Goal: Task Accomplishment & Management: Complete application form

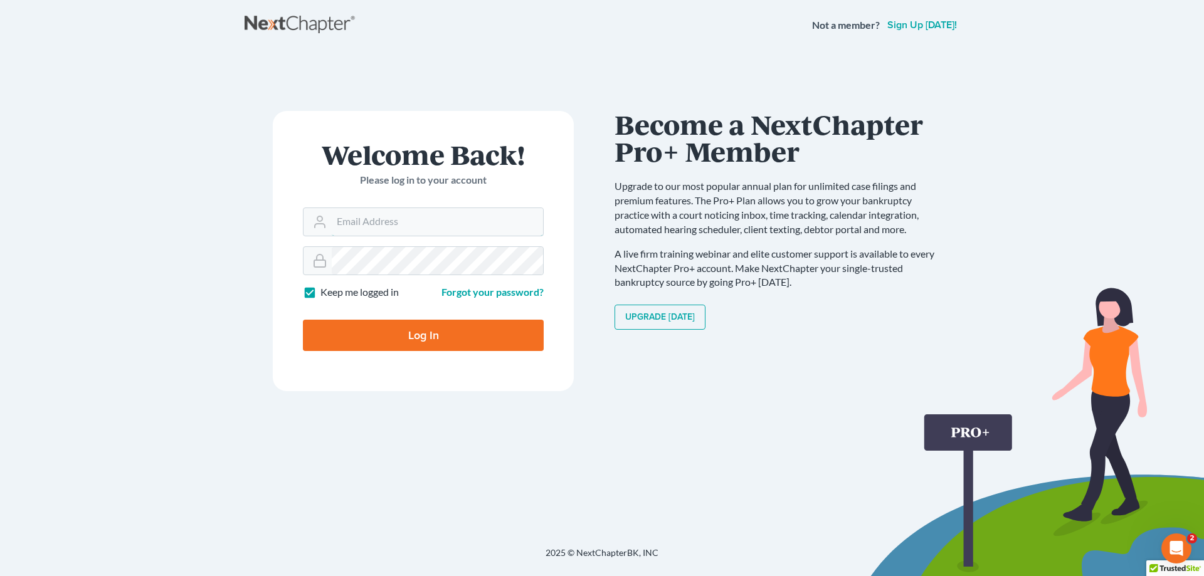
type input "[EMAIL_ADDRESS][DOMAIN_NAME]"
click at [412, 342] on input "Log In" at bounding box center [423, 335] width 241 height 31
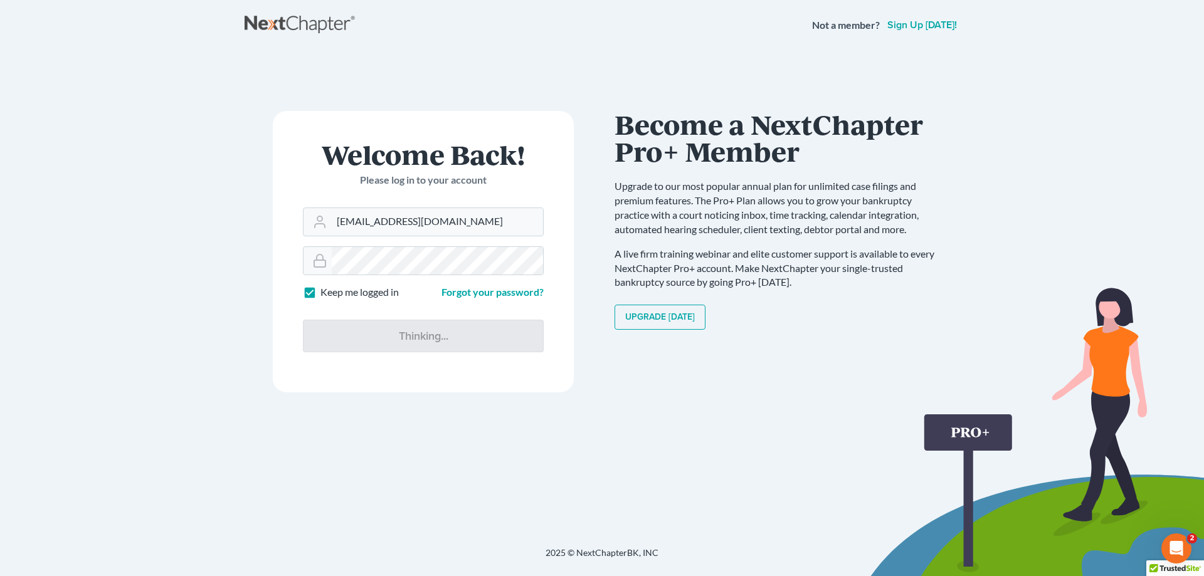
type input "Thinking..."
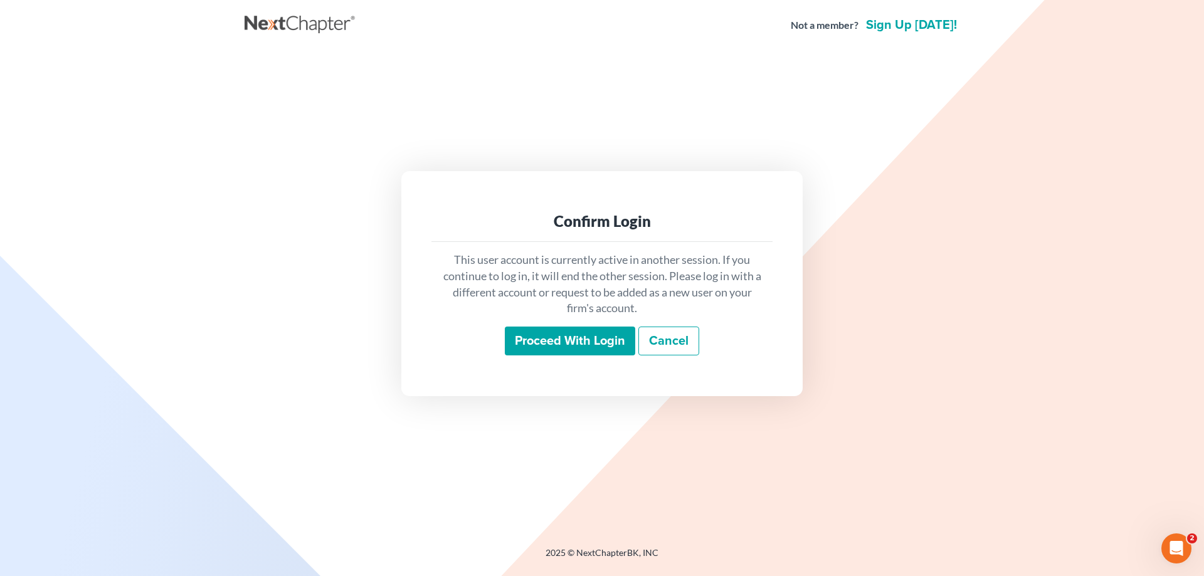
click at [596, 342] on input "Proceed with login" at bounding box center [570, 341] width 130 height 29
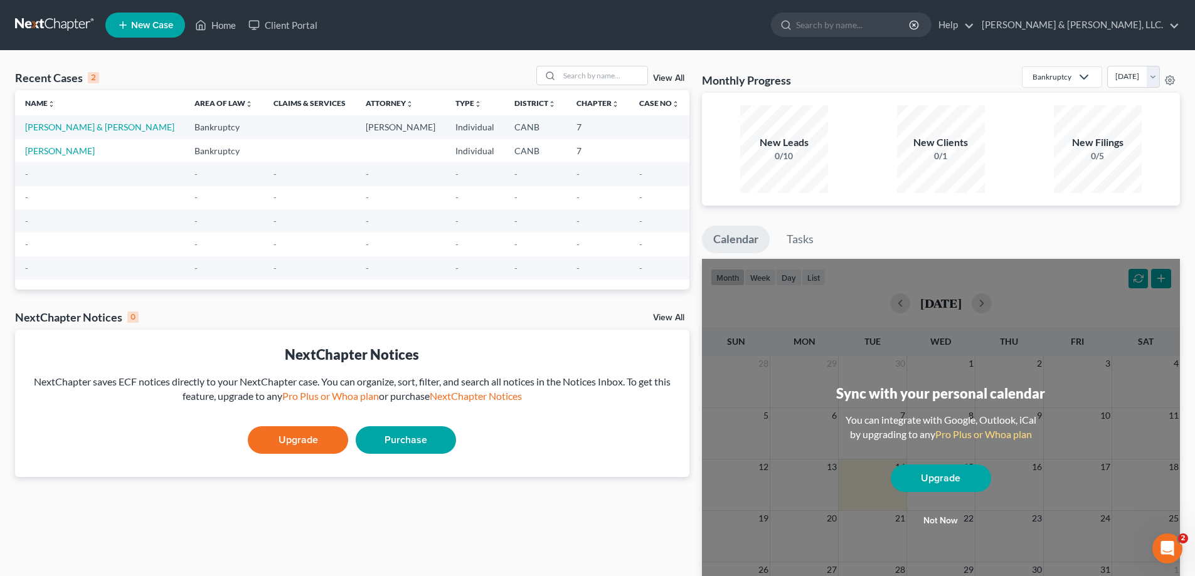
click at [156, 26] on span "New Case" at bounding box center [152, 25] width 42 height 9
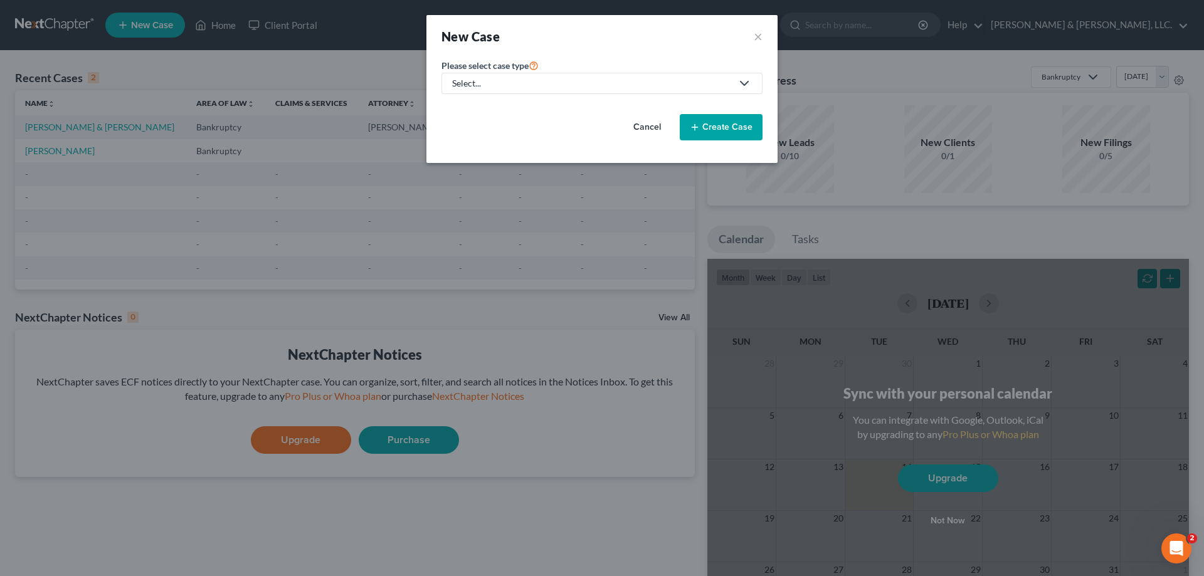
click at [500, 82] on div "Select..." at bounding box center [592, 83] width 280 height 13
click at [499, 108] on div "Bankruptcy" at bounding box center [513, 108] width 120 height 13
select select "9"
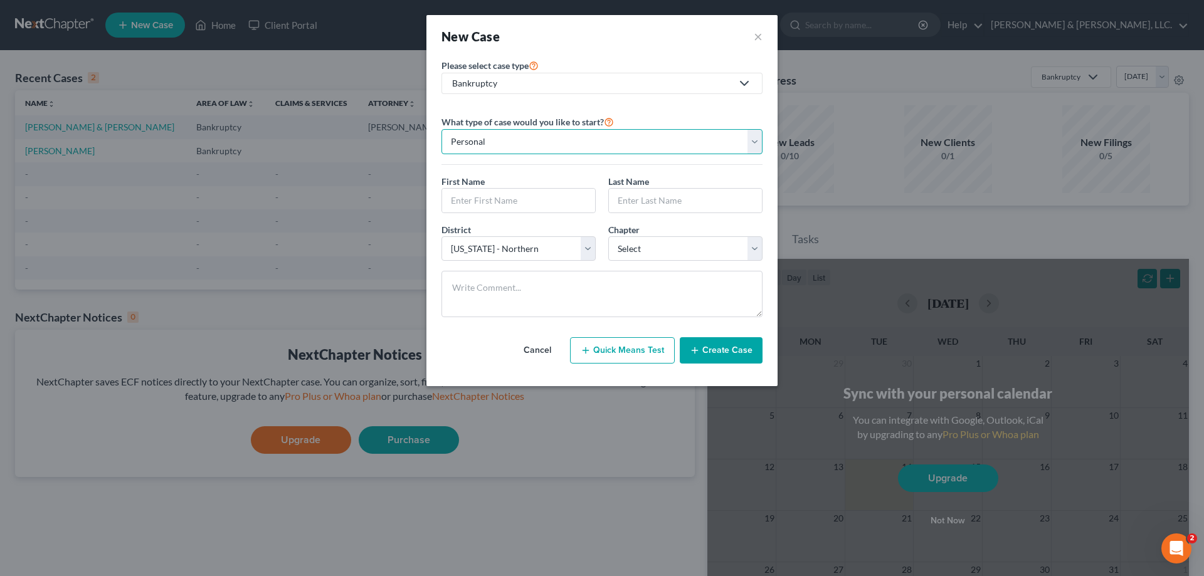
click at [512, 147] on select "Personal Business" at bounding box center [602, 141] width 321 height 25
click at [512, 142] on select "Personal Business" at bounding box center [602, 141] width 321 height 25
click at [505, 205] on input "text" at bounding box center [518, 201] width 153 height 24
click at [470, 193] on input "text" at bounding box center [518, 201] width 153 height 24
type input "Magesh Kumar"
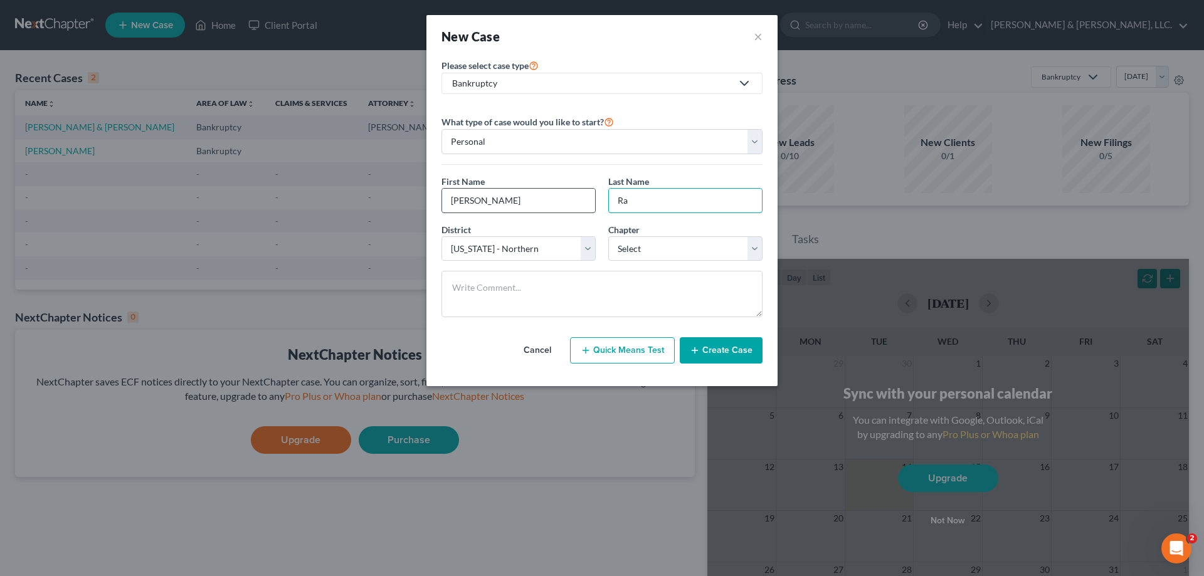
type input "R"
type input "Rajamni"
click at [631, 255] on select "Select 7 11 12 13" at bounding box center [685, 248] width 154 height 25
select select "0"
click at [608, 236] on select "Select 7 11 12 13" at bounding box center [685, 248] width 154 height 25
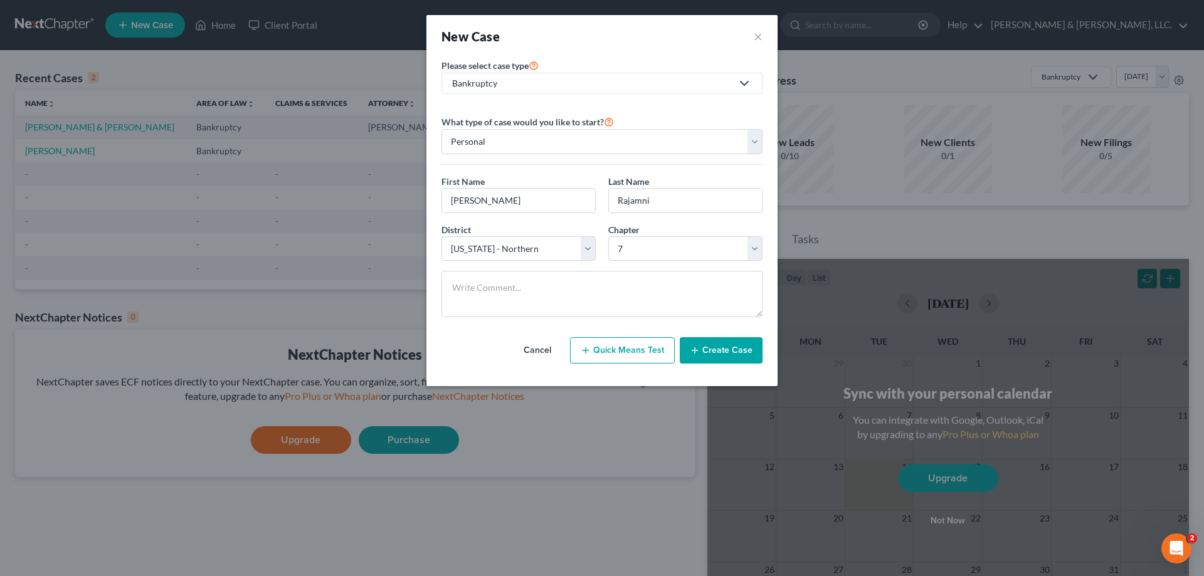
click at [715, 354] on button "Create Case" at bounding box center [721, 350] width 83 height 26
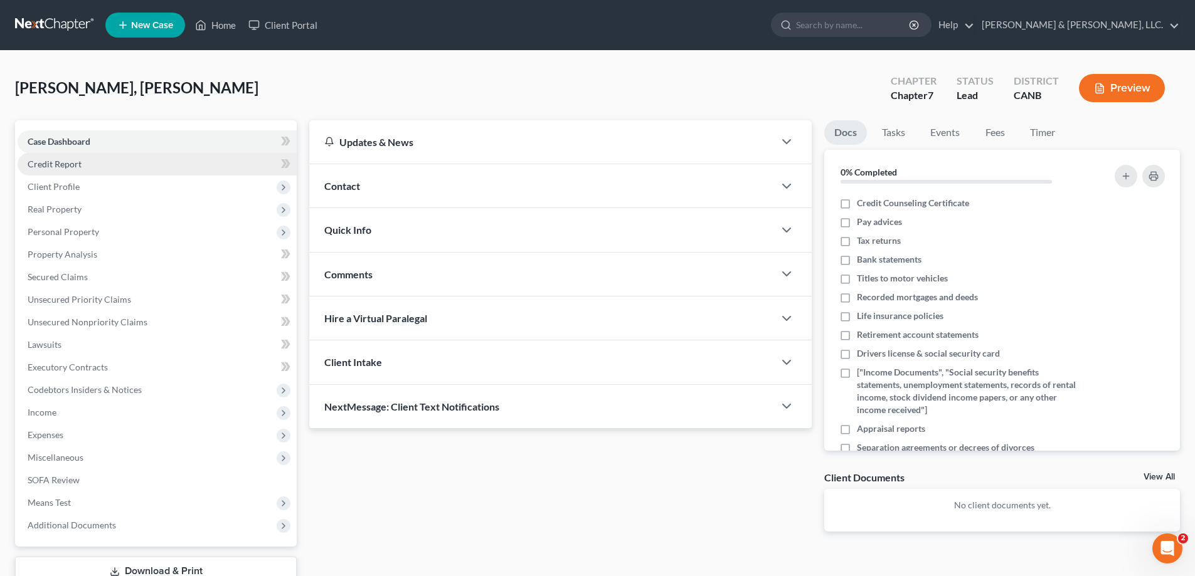
click at [83, 163] on link "Credit Report" at bounding box center [157, 164] width 279 height 23
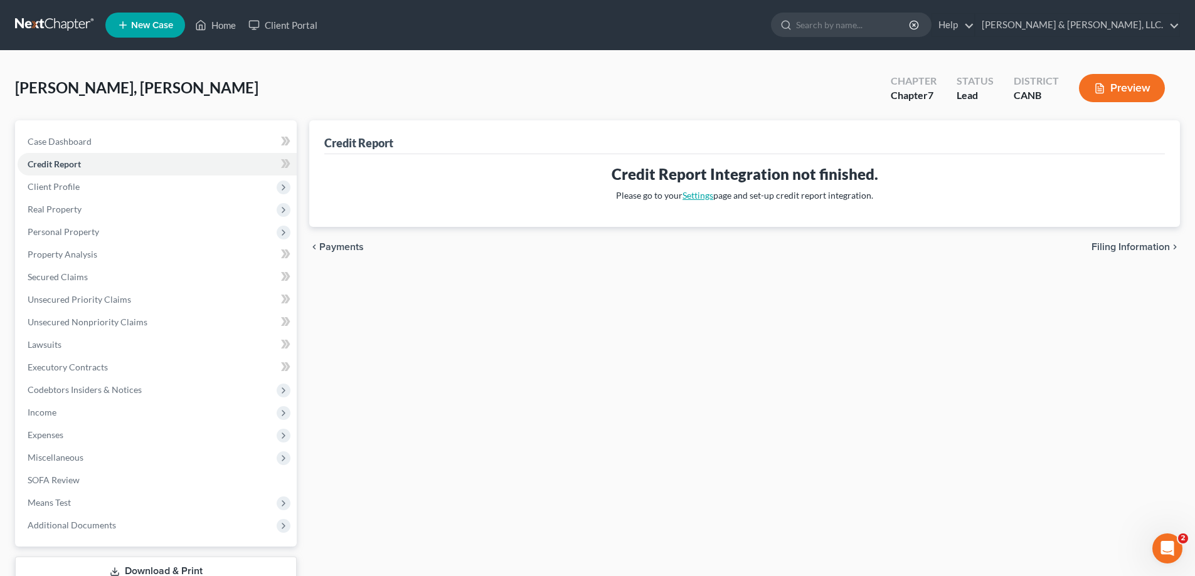
click at [699, 197] on link "Settings" at bounding box center [697, 195] width 31 height 11
click at [51, 184] on span "Client Profile" at bounding box center [54, 186] width 52 height 11
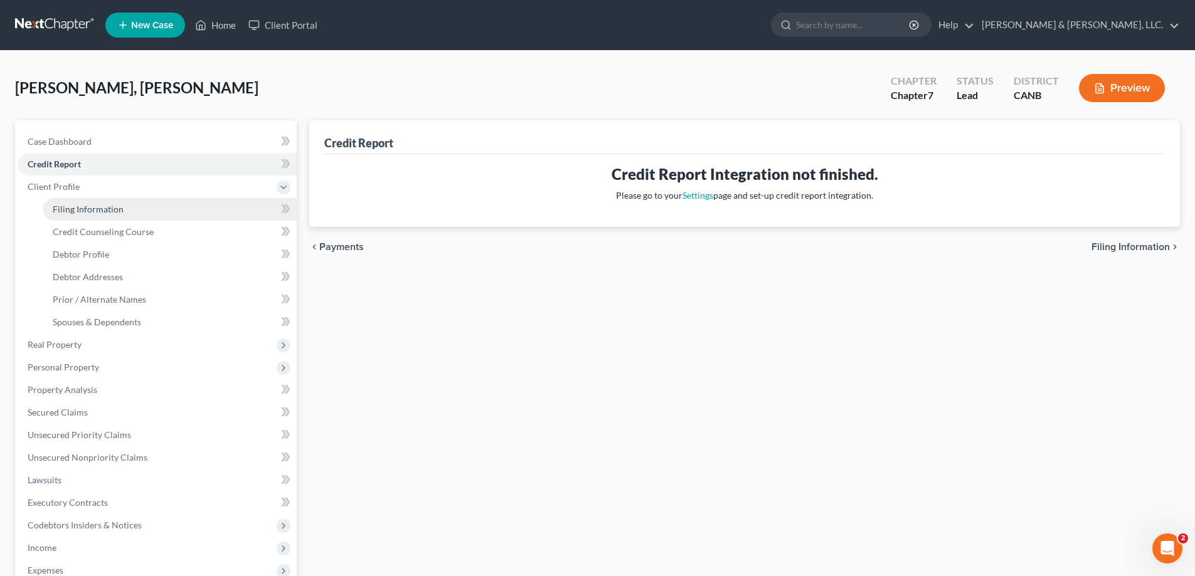
click at [80, 211] on span "Filing Information" at bounding box center [88, 209] width 71 height 11
select select "1"
select select "0"
select select "9"
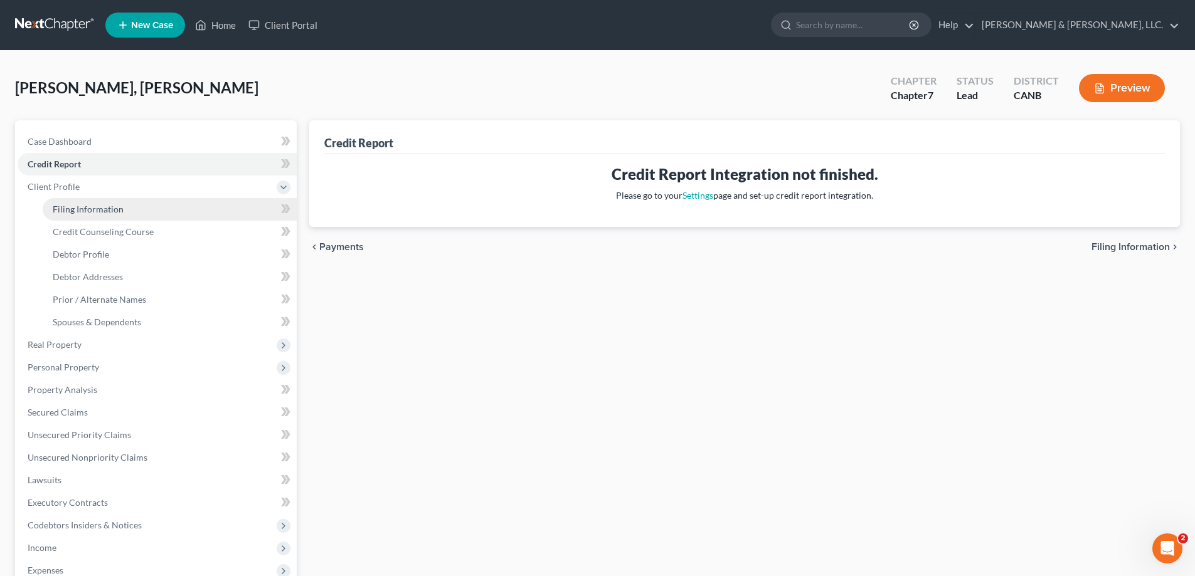
select select "4"
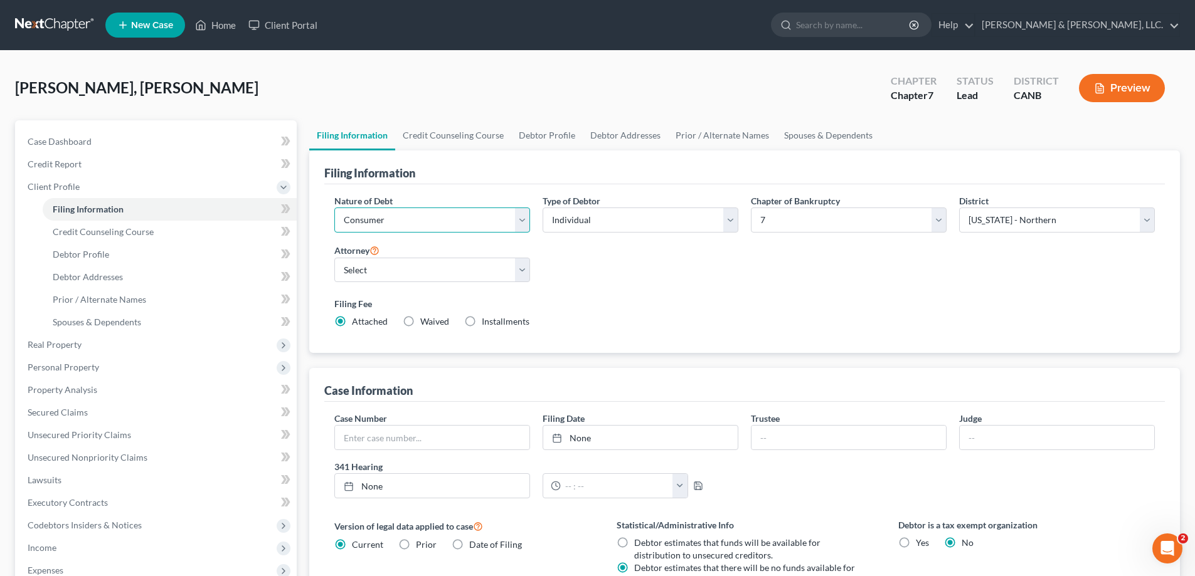
click at [418, 211] on select "Select Business Consumer Other" at bounding box center [432, 220] width 196 height 25
click at [581, 224] on select "Select Individual Joint" at bounding box center [640, 220] width 196 height 25
click at [1034, 225] on select "Select Alabama - Middle Alabama - Northern Alabama - Southern Alaska Arizona Ar…" at bounding box center [1057, 220] width 196 height 25
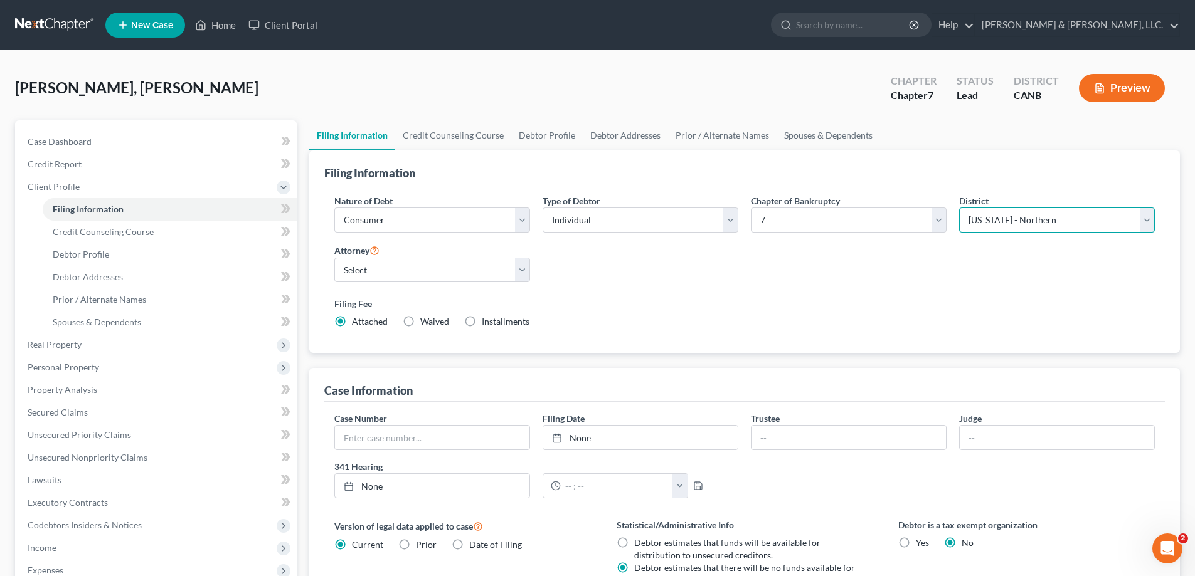
click at [1034, 225] on select "Select Alabama - Middle Alabama - Northern Alabama - Southern Alaska Arizona Ar…" at bounding box center [1057, 220] width 196 height 25
click at [425, 273] on select "Select Anh Morales - CANB" at bounding box center [432, 270] width 196 height 25
click at [425, 272] on select "Select Anh Morales - CANB" at bounding box center [432, 270] width 196 height 25
click at [395, 268] on select "Select Anh Morales - CANB" at bounding box center [432, 270] width 196 height 25
select select "0"
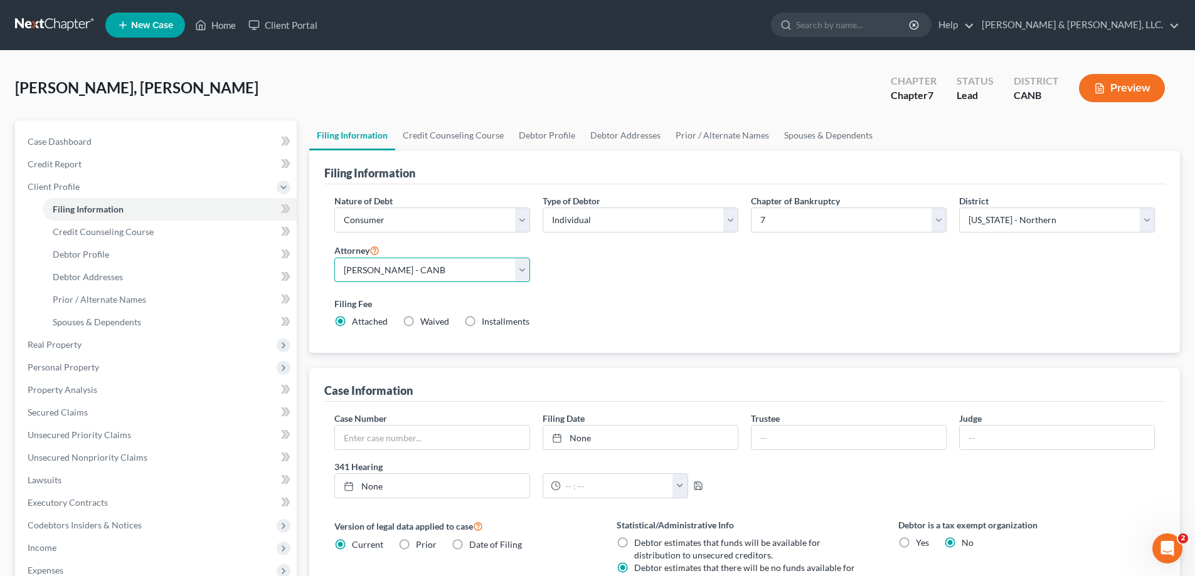
click at [334, 258] on select "Select Anh Morales - CANB" at bounding box center [432, 270] width 196 height 25
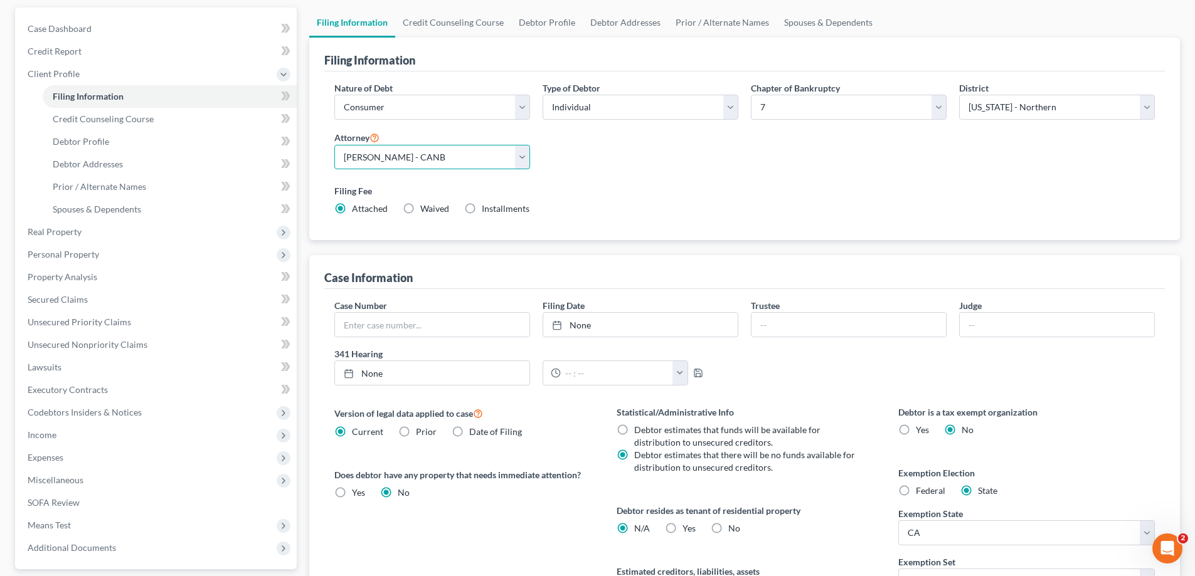
scroll to position [125, 0]
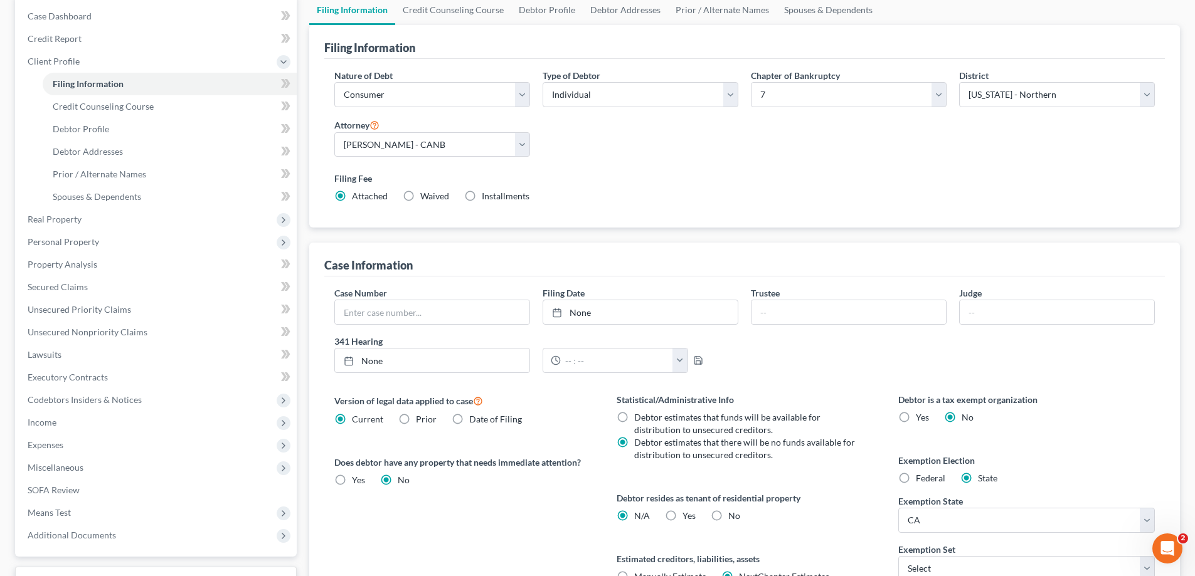
click at [420, 201] on label "Waived Waived" at bounding box center [434, 196] width 29 height 13
click at [425, 198] on input "Waived Waived" at bounding box center [429, 194] width 8 height 8
radio input "true"
radio input "false"
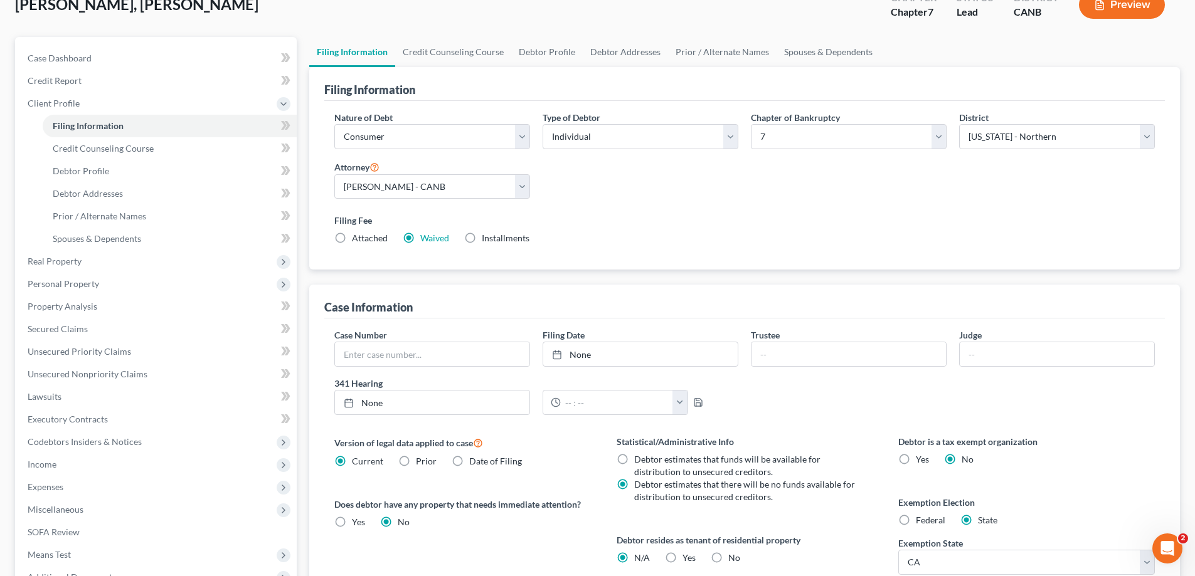
scroll to position [83, 0]
click at [78, 144] on span "Credit Counseling Course" at bounding box center [103, 149] width 101 height 11
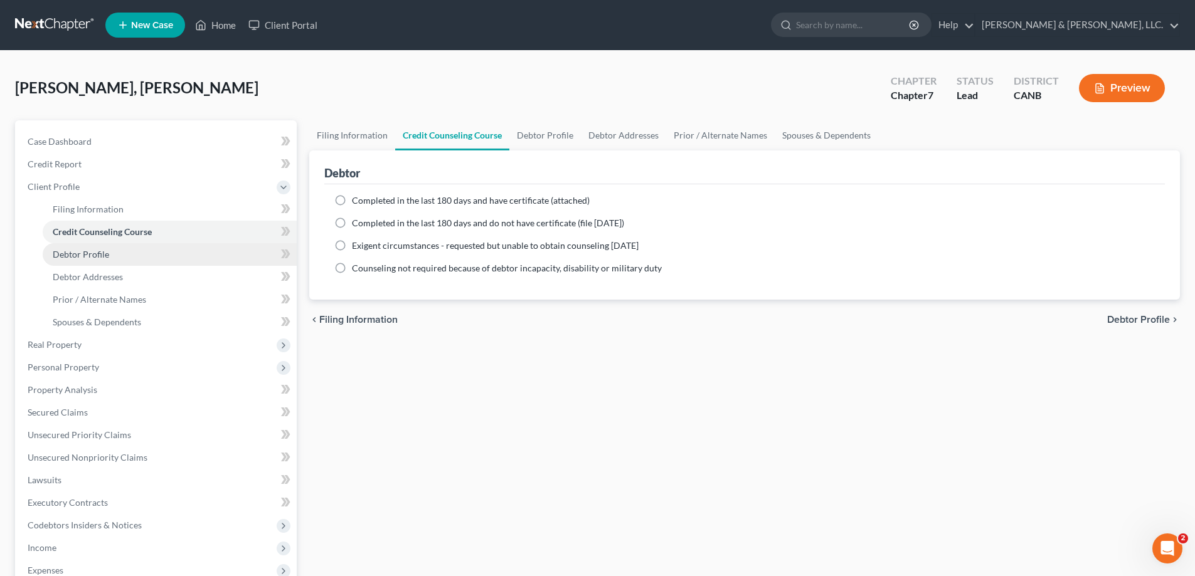
click at [89, 255] on span "Debtor Profile" at bounding box center [81, 254] width 56 height 11
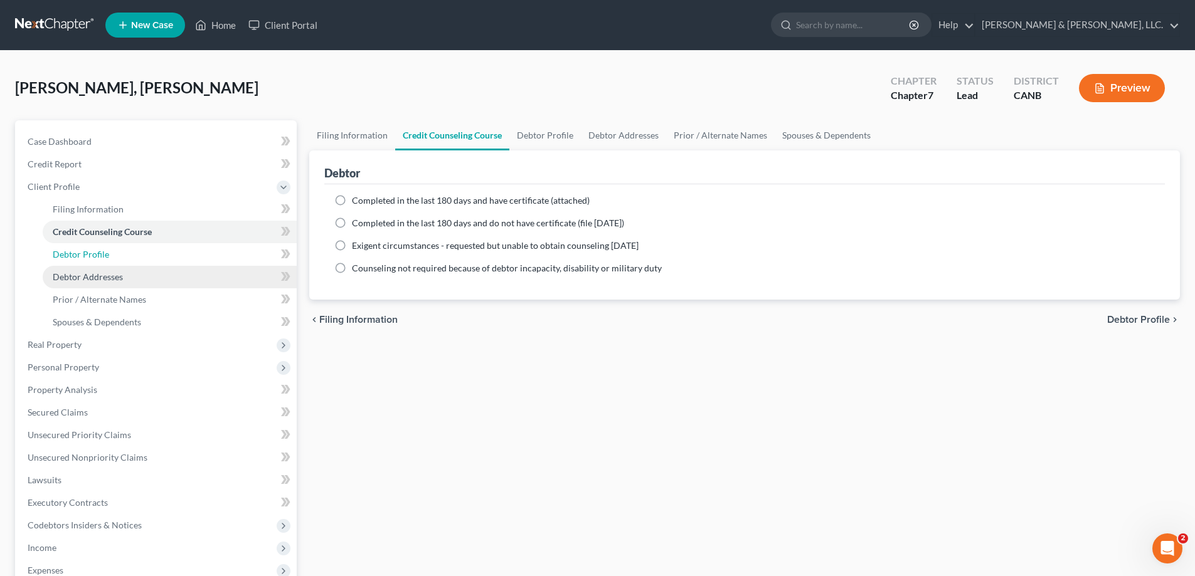
select select "0"
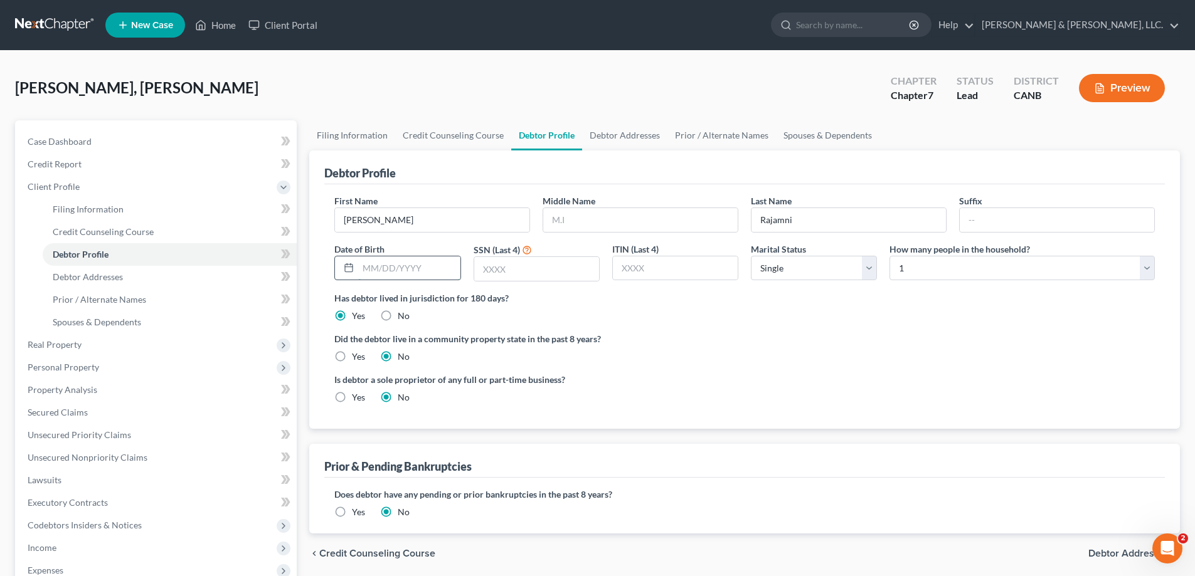
click at [399, 262] on input "text" at bounding box center [409, 269] width 102 height 24
click at [386, 265] on input "text" at bounding box center [409, 269] width 102 height 24
type input "01/10/1983"
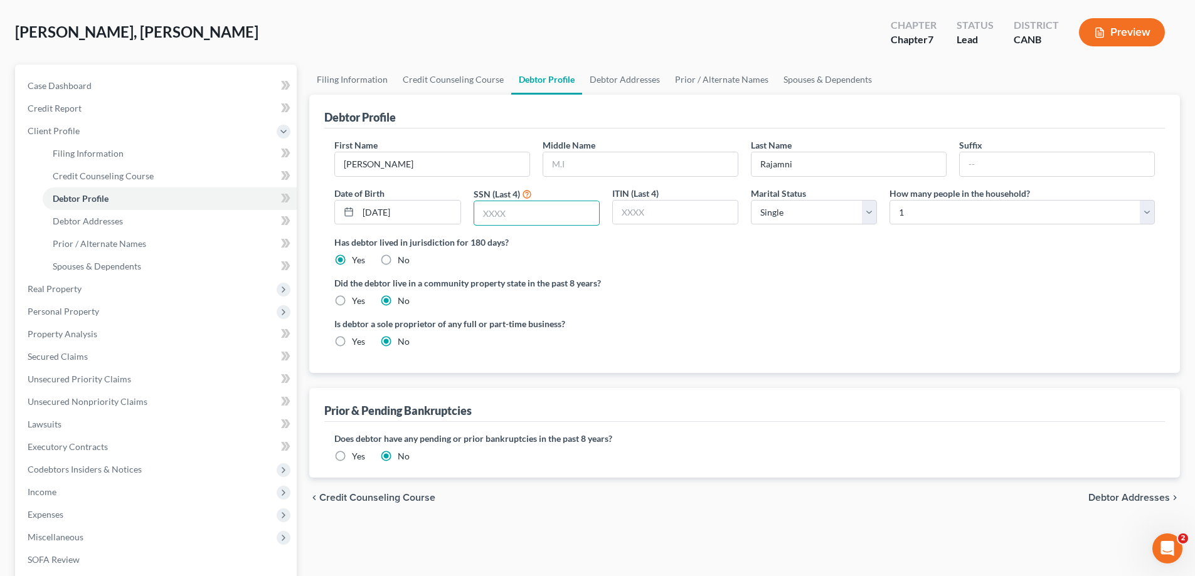
scroll to position [125, 0]
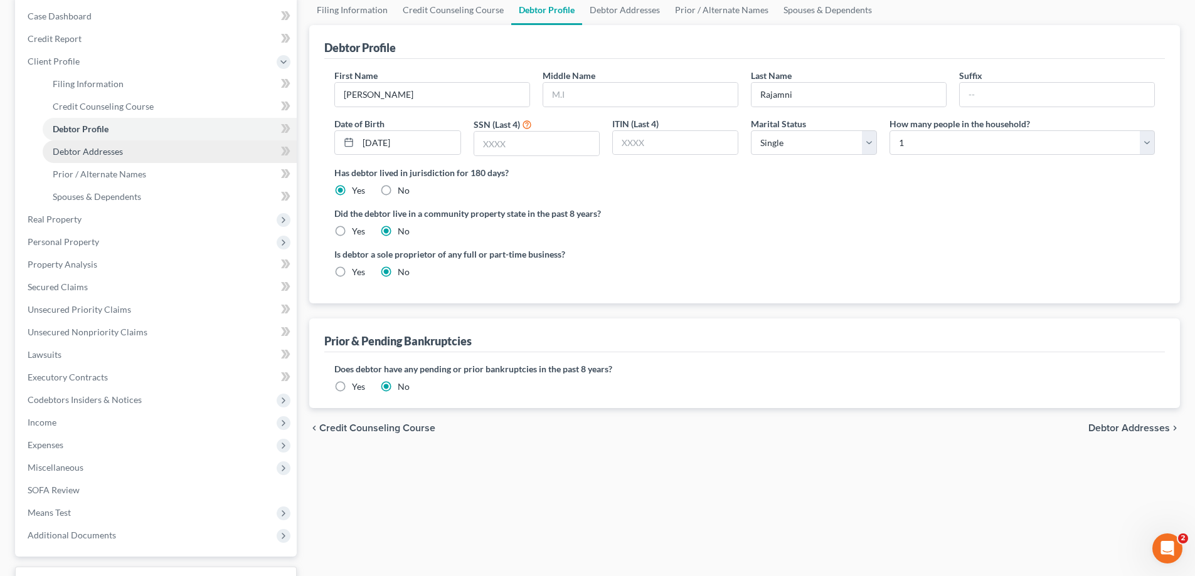
click at [112, 151] on span "Debtor Addresses" at bounding box center [88, 151] width 70 height 11
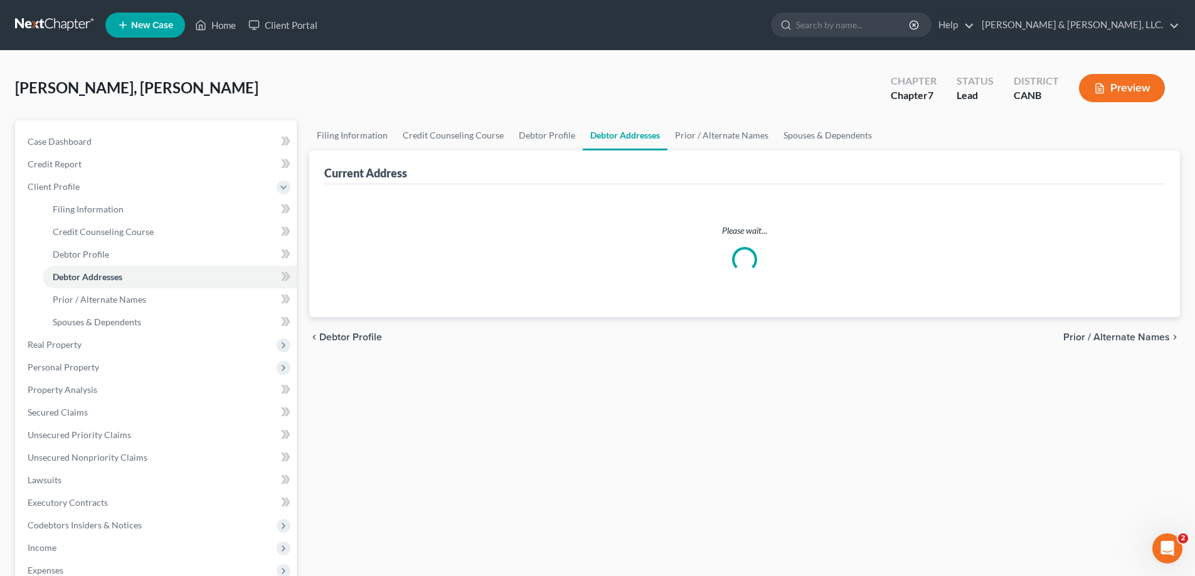
select select "0"
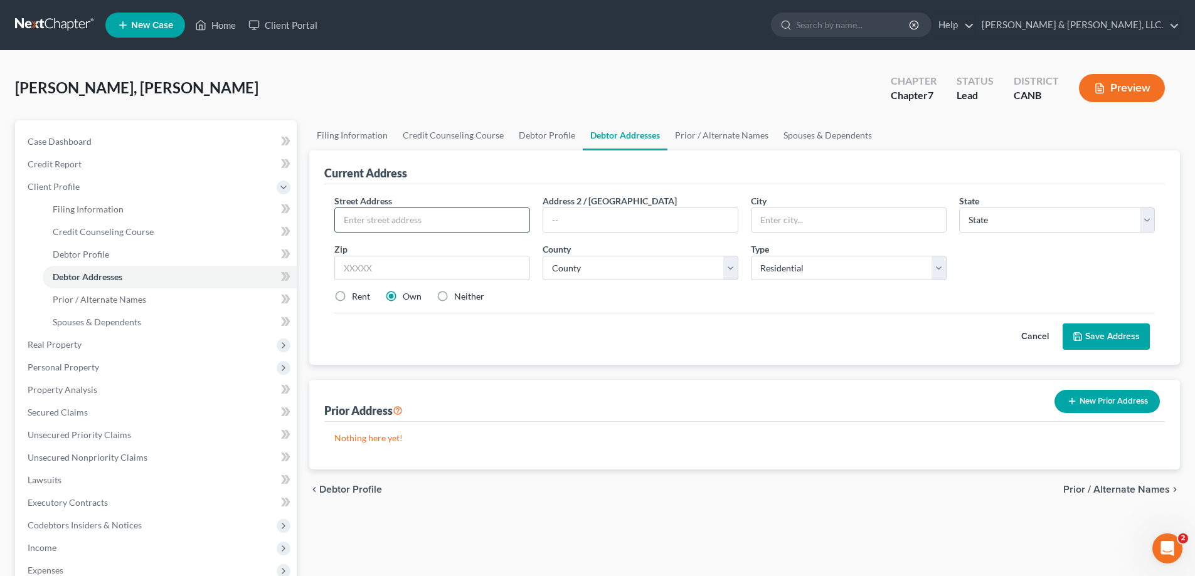
click at [438, 217] on input "text" at bounding box center [432, 220] width 194 height 24
type input "6966 Chantel Ct"
type input "San Jose"
select select "4"
type input "95129"
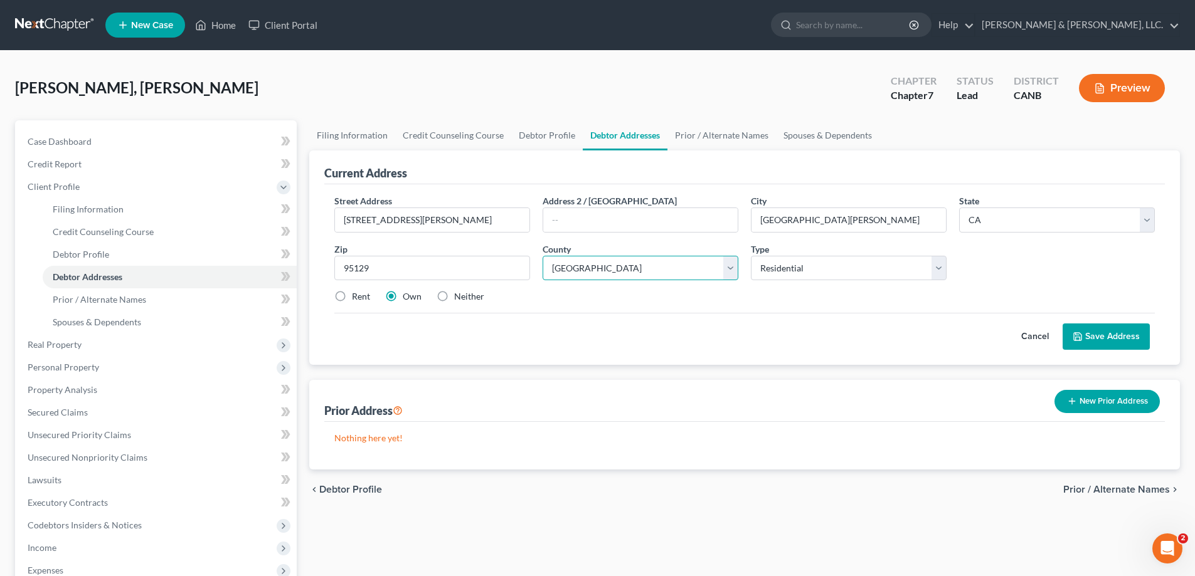
click at [606, 262] on select "County Alameda County Alpine County Amador County Butte County Calaveras County…" at bounding box center [640, 268] width 196 height 25
select select "42"
click at [542, 256] on select "County Alameda County Alpine County Amador County Butte County Calaveras County…" at bounding box center [640, 268] width 196 height 25
click at [826, 260] on select "Select Residential Mailing Rental Business" at bounding box center [849, 268] width 196 height 25
click at [1013, 277] on div "Street Address * 6966 Chantel Ct Address 2 / PO Box City * San Jose State * Sta…" at bounding box center [744, 253] width 833 height 119
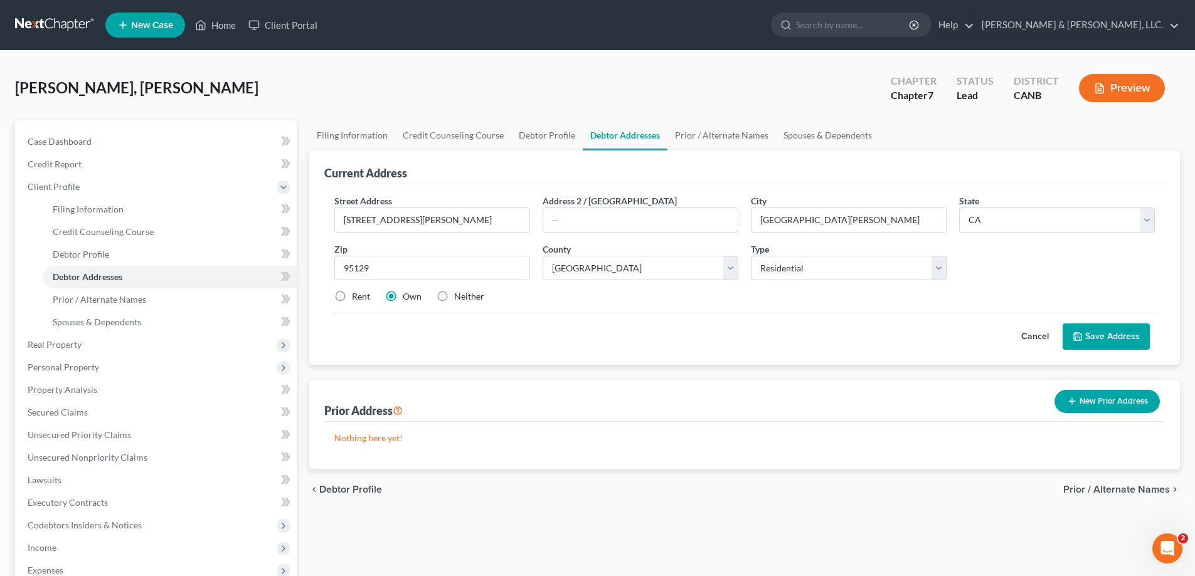
click at [352, 296] on label "Rent" at bounding box center [361, 296] width 18 height 13
click at [357, 296] on input "Rent" at bounding box center [361, 294] width 8 height 8
radio input "true"
click at [1129, 339] on button "Save Address" at bounding box center [1105, 337] width 87 height 26
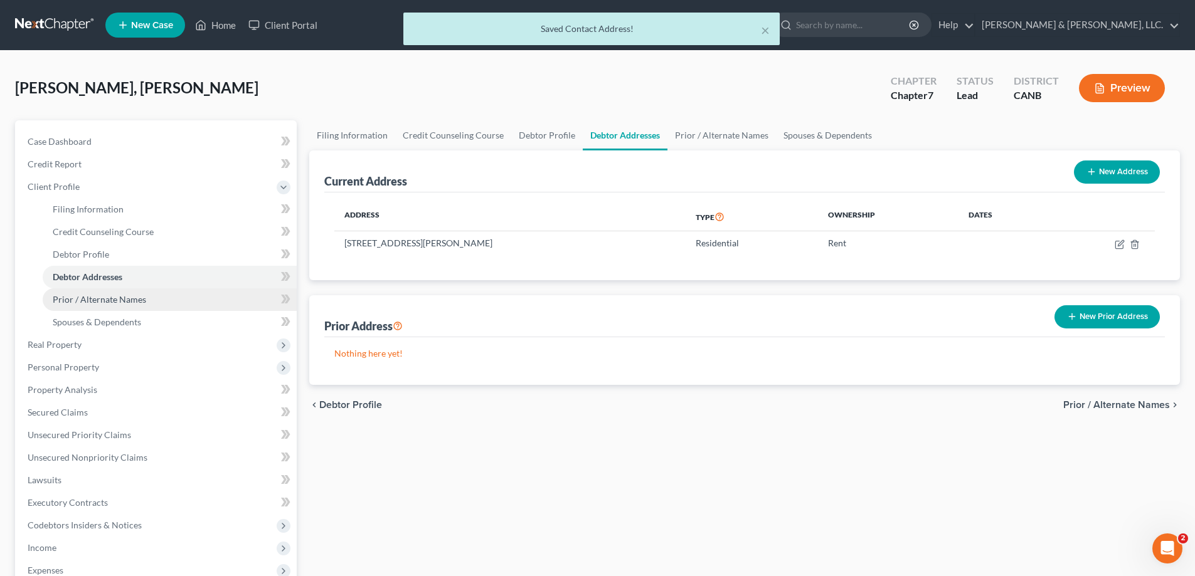
click at [130, 297] on span "Prior / Alternate Names" at bounding box center [99, 299] width 93 height 11
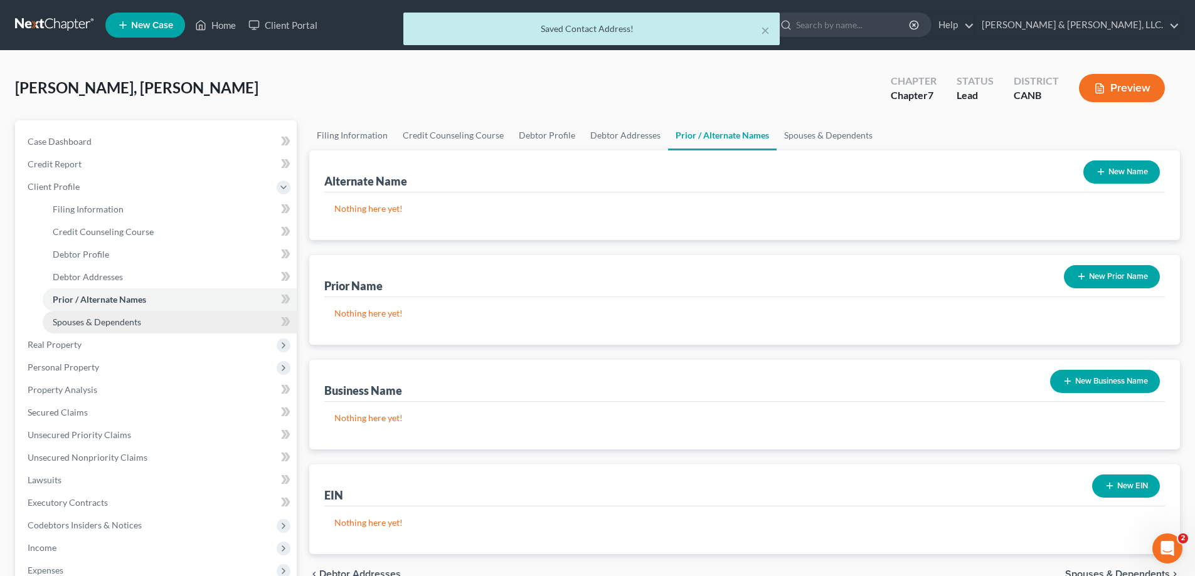
click at [114, 324] on span "Spouses & Dependents" at bounding box center [97, 322] width 88 height 11
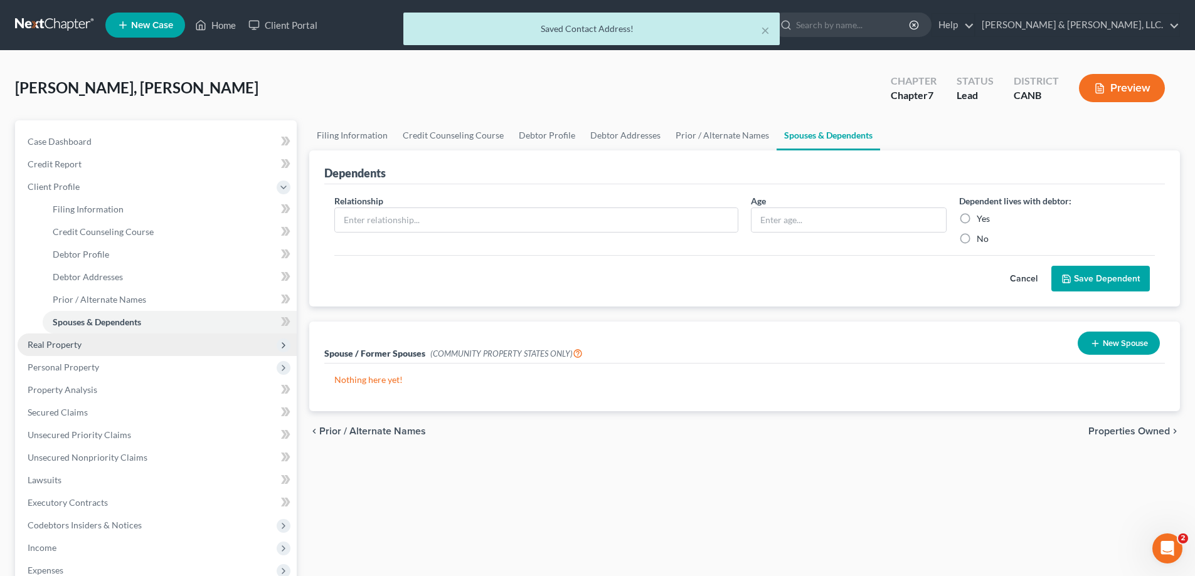
click at [71, 341] on span "Real Property" at bounding box center [55, 344] width 54 height 11
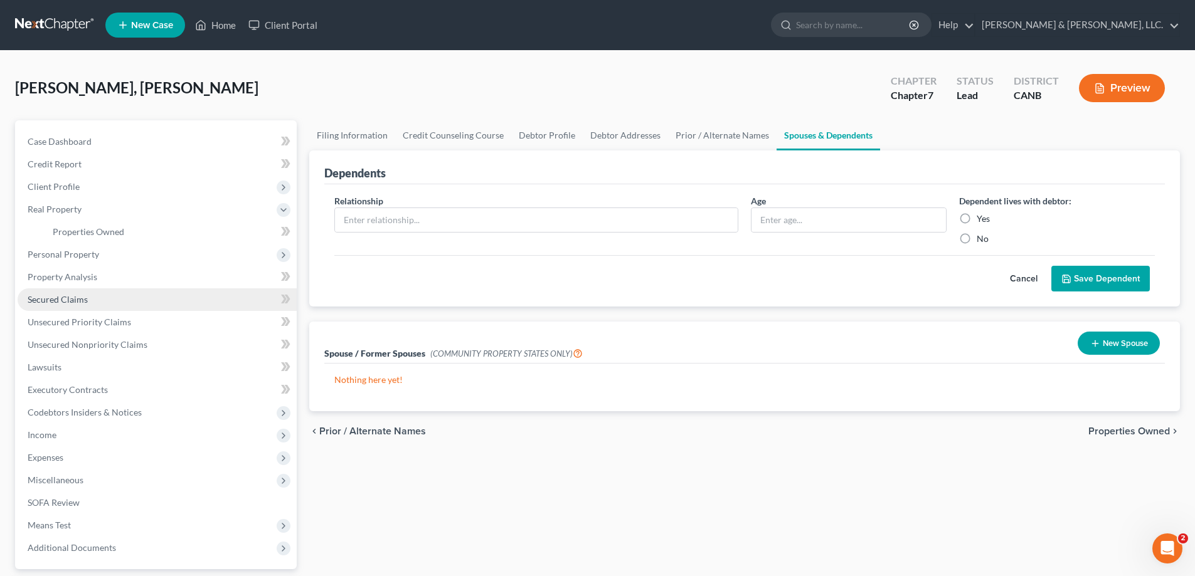
click at [69, 299] on span "Secured Claims" at bounding box center [58, 299] width 60 height 11
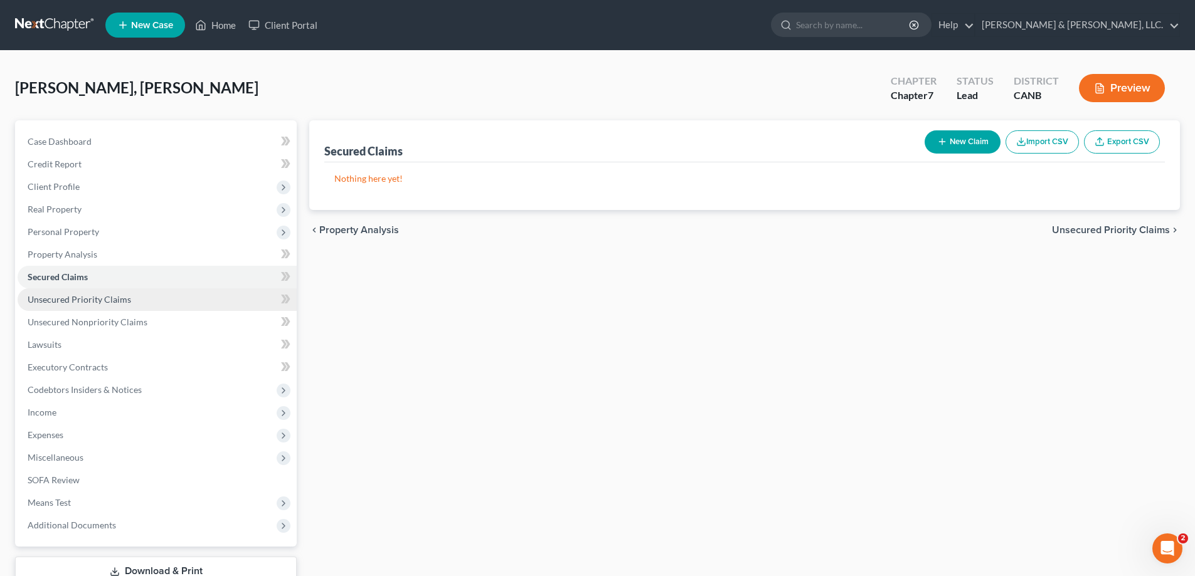
click at [114, 301] on span "Unsecured Priority Claims" at bounding box center [79, 299] width 103 height 11
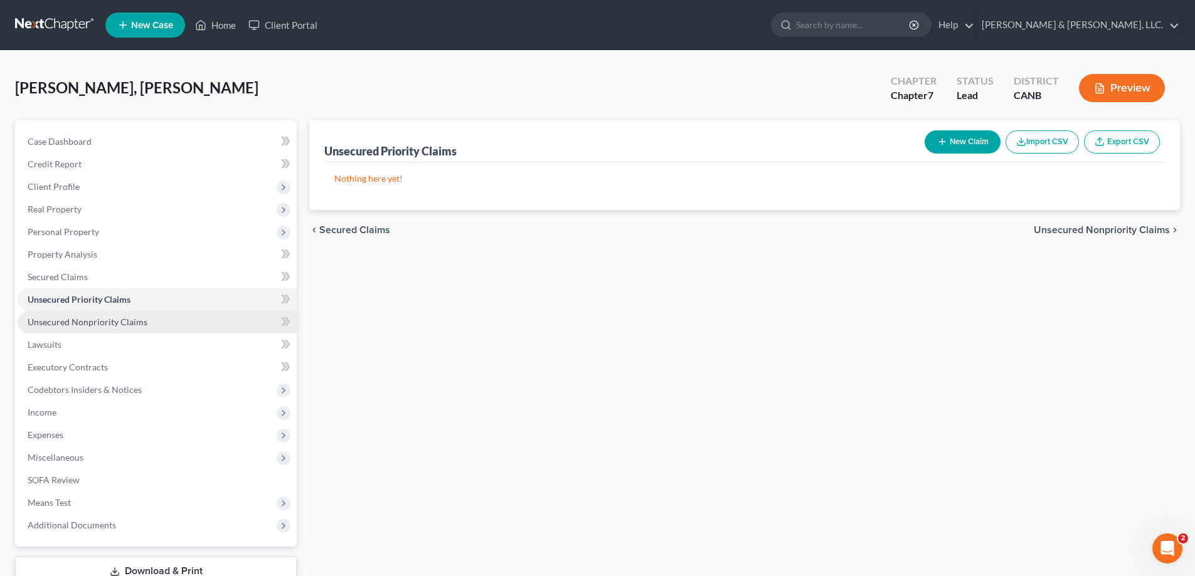
click at [127, 322] on span "Unsecured Nonpriority Claims" at bounding box center [88, 322] width 120 height 11
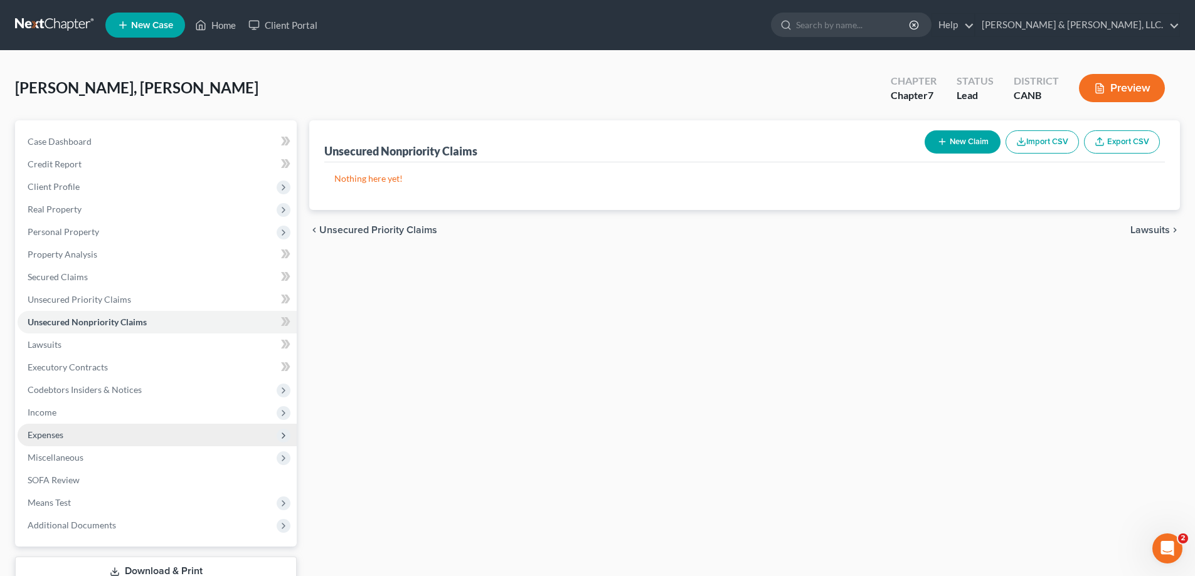
click at [53, 436] on span "Expenses" at bounding box center [46, 435] width 36 height 11
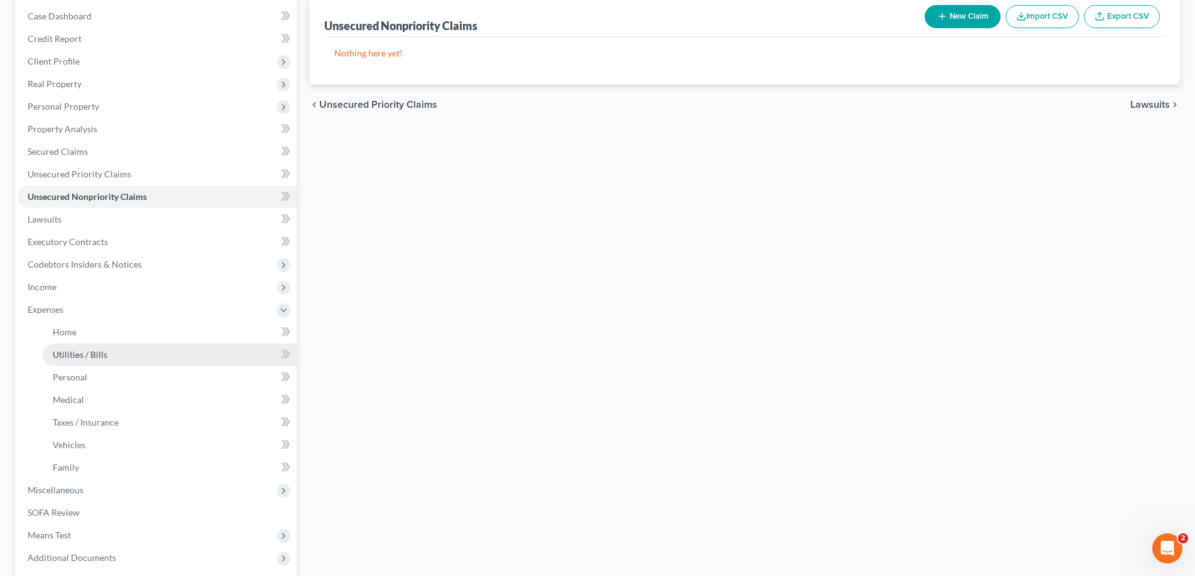
click at [85, 352] on span "Utilities / Bills" at bounding box center [80, 354] width 55 height 11
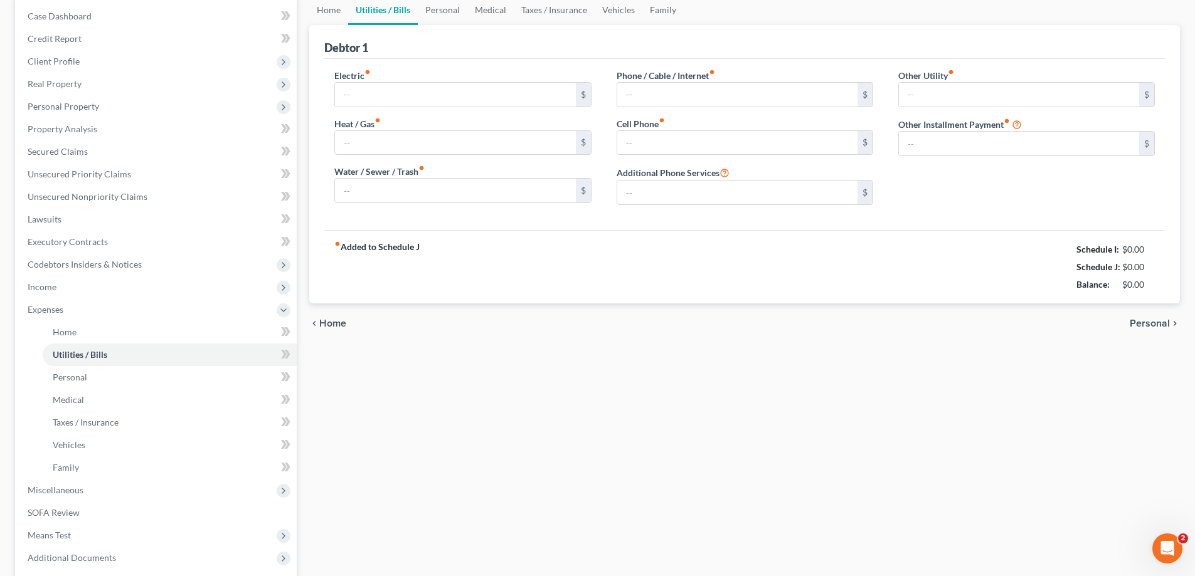
scroll to position [12, 0]
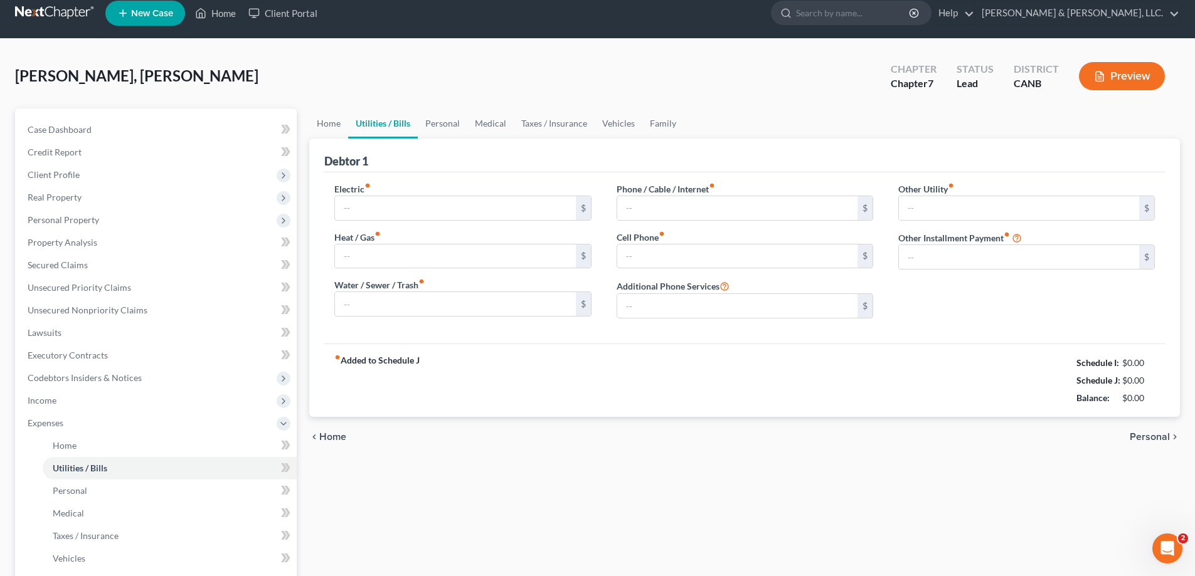
type input "0.00"
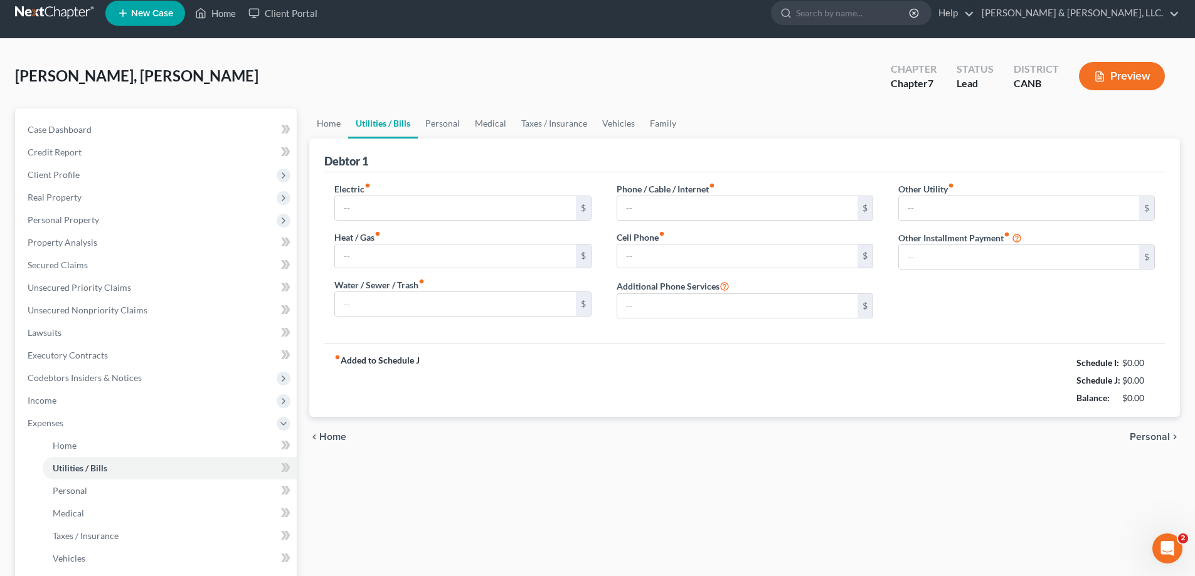
type input "0.00"
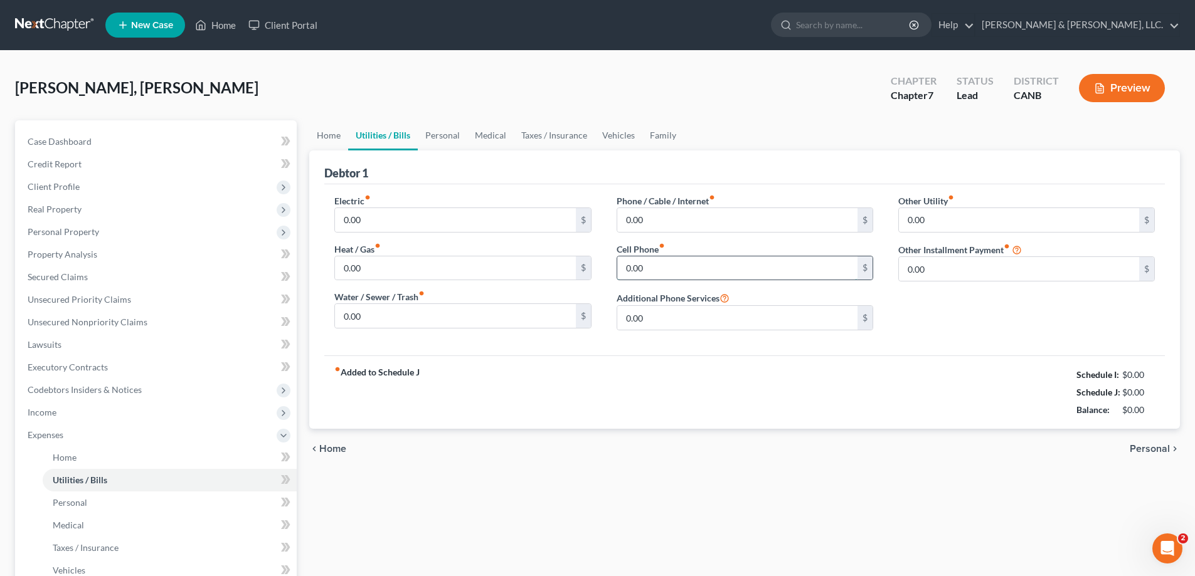
click at [677, 271] on input "0.00" at bounding box center [737, 269] width 240 height 24
type input "150"
click at [686, 213] on input "0.00" at bounding box center [737, 220] width 240 height 24
click at [384, 215] on input "0.00" at bounding box center [455, 220] width 240 height 24
type input "60"
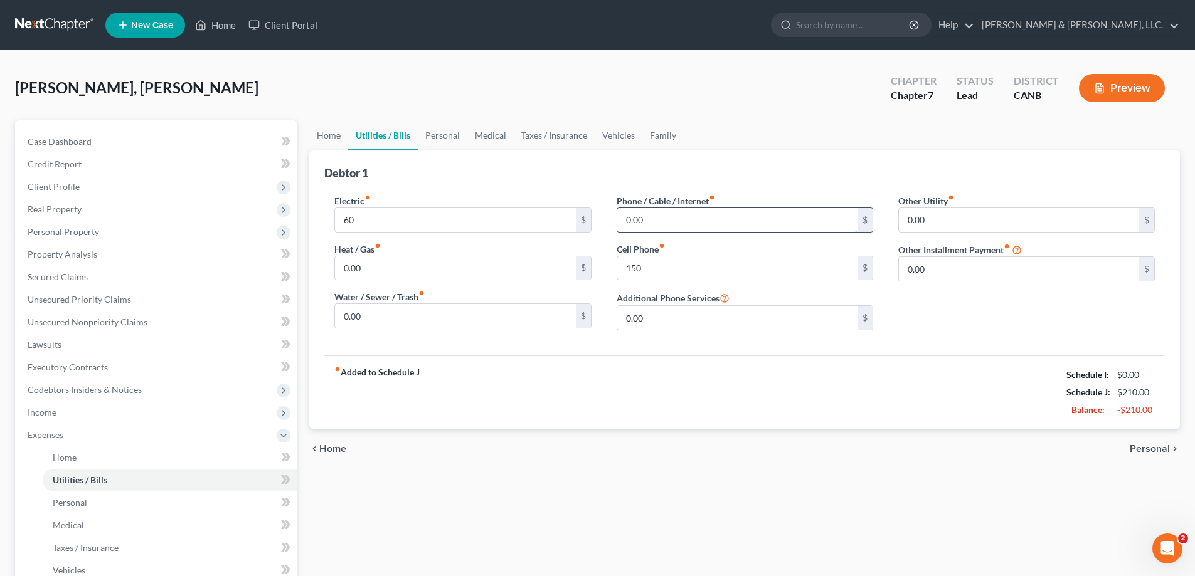
click at [626, 224] on input "0.00" at bounding box center [737, 220] width 240 height 24
click at [672, 221] on input "0.00" at bounding box center [737, 220] width 240 height 24
drag, startPoint x: 677, startPoint y: 222, endPoint x: 549, endPoint y: 220, distance: 127.3
click at [549, 220] on div "Electric fiber_manual_record 60 $ Heat / Gas fiber_manual_record 0.00 $ Water /…" at bounding box center [744, 267] width 845 height 146
type input "336"
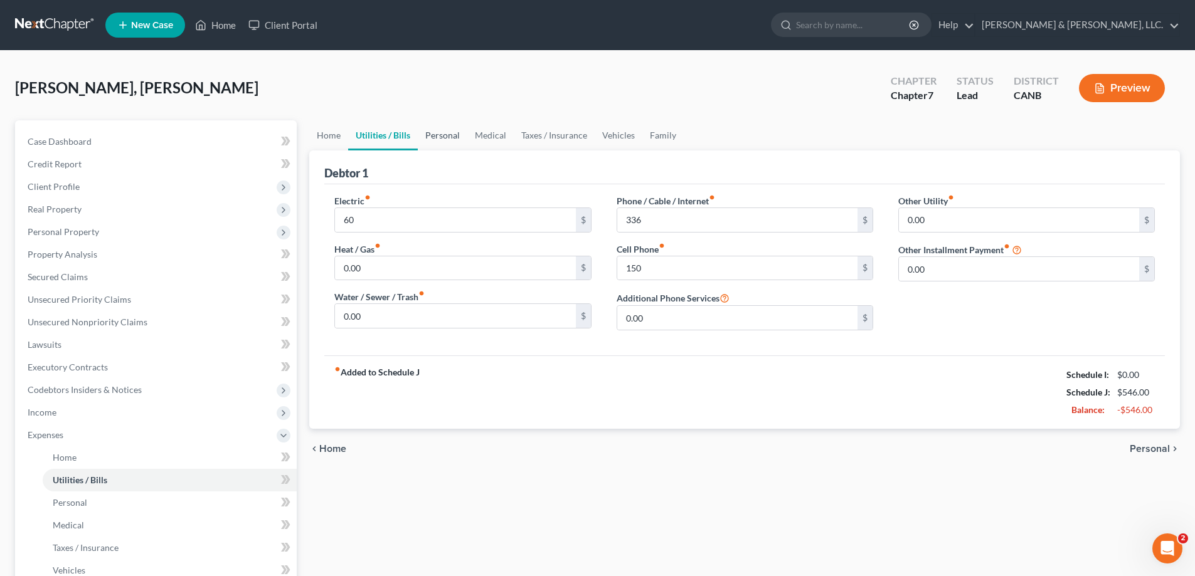
click at [437, 131] on link "Personal" at bounding box center [443, 135] width 50 height 30
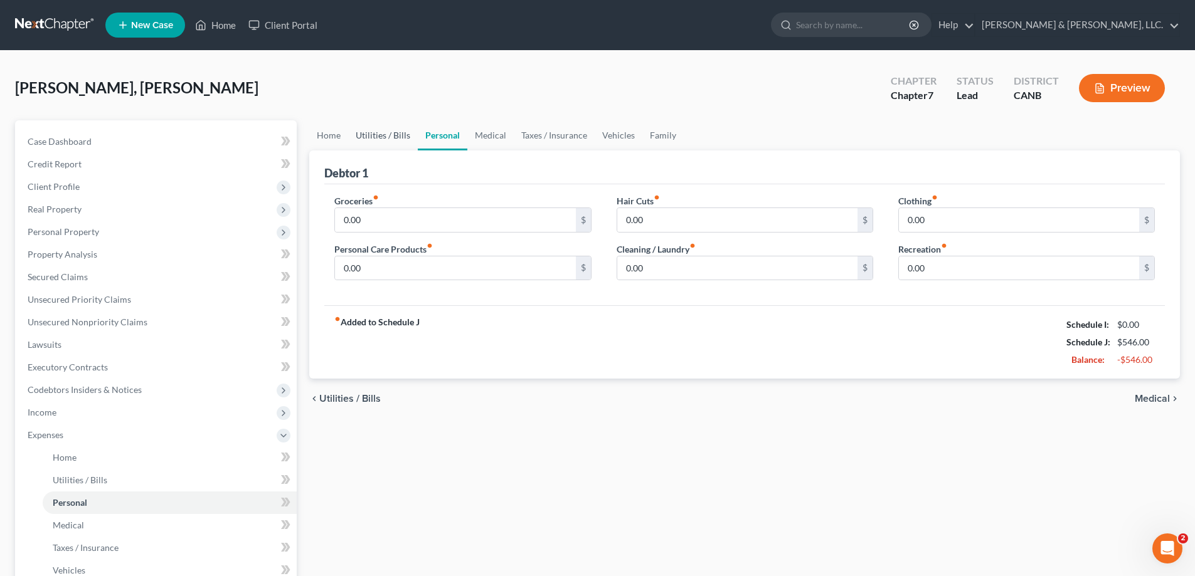
click at [372, 131] on link "Utilities / Bills" at bounding box center [383, 135] width 70 height 30
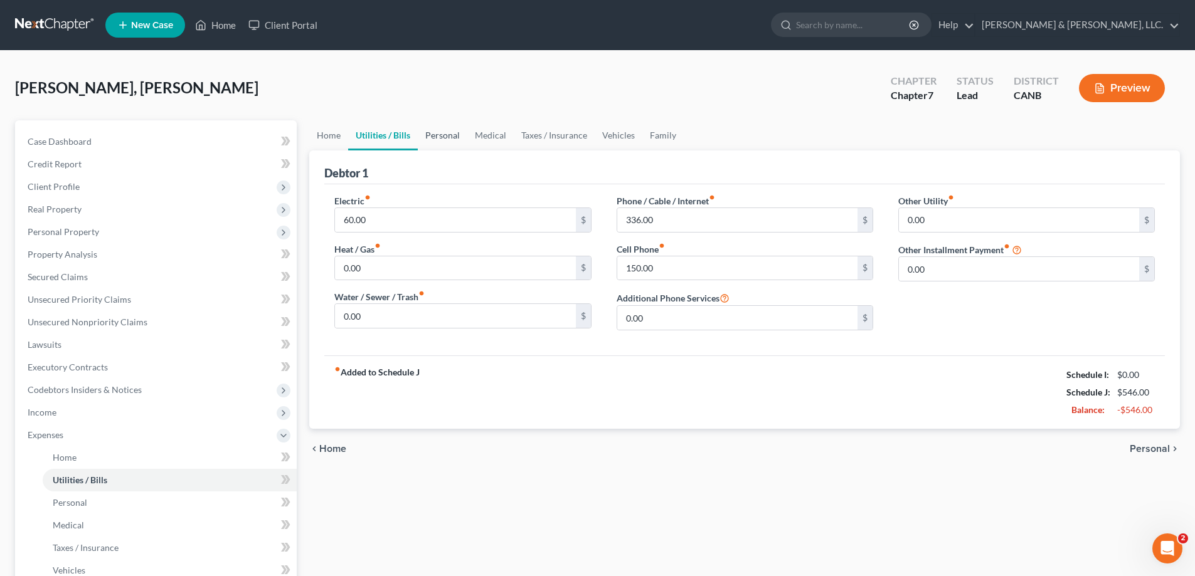
click at [441, 138] on link "Personal" at bounding box center [443, 135] width 50 height 30
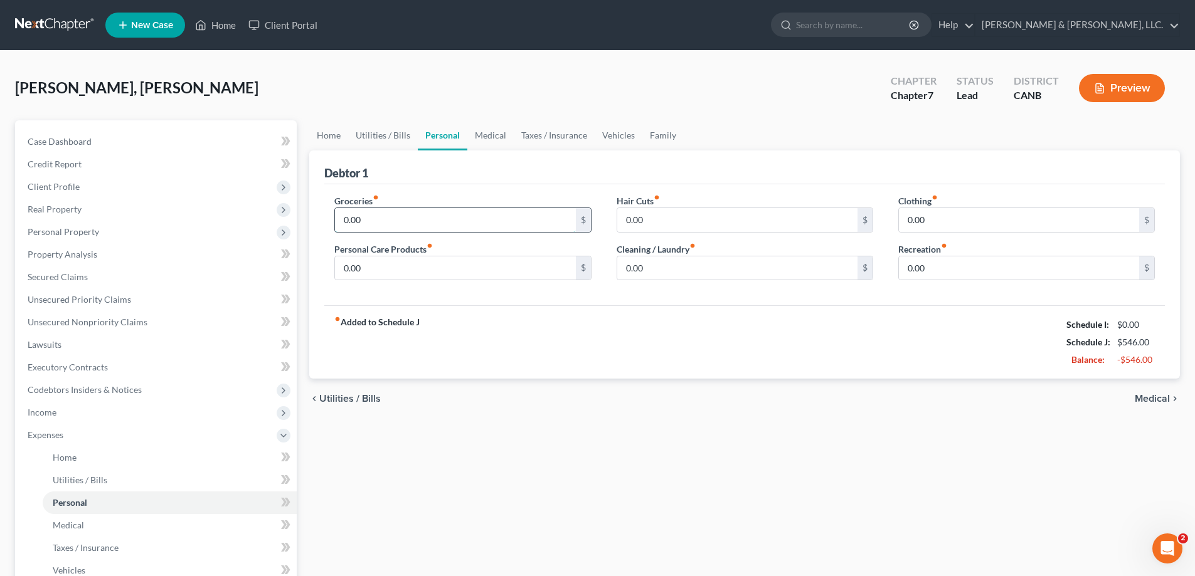
click at [402, 220] on input "0.00" at bounding box center [455, 220] width 240 height 24
type input "1"
click at [389, 212] on input "text" at bounding box center [455, 220] width 240 height 24
type input "750"
click at [944, 216] on input "0.00" at bounding box center [1019, 220] width 240 height 24
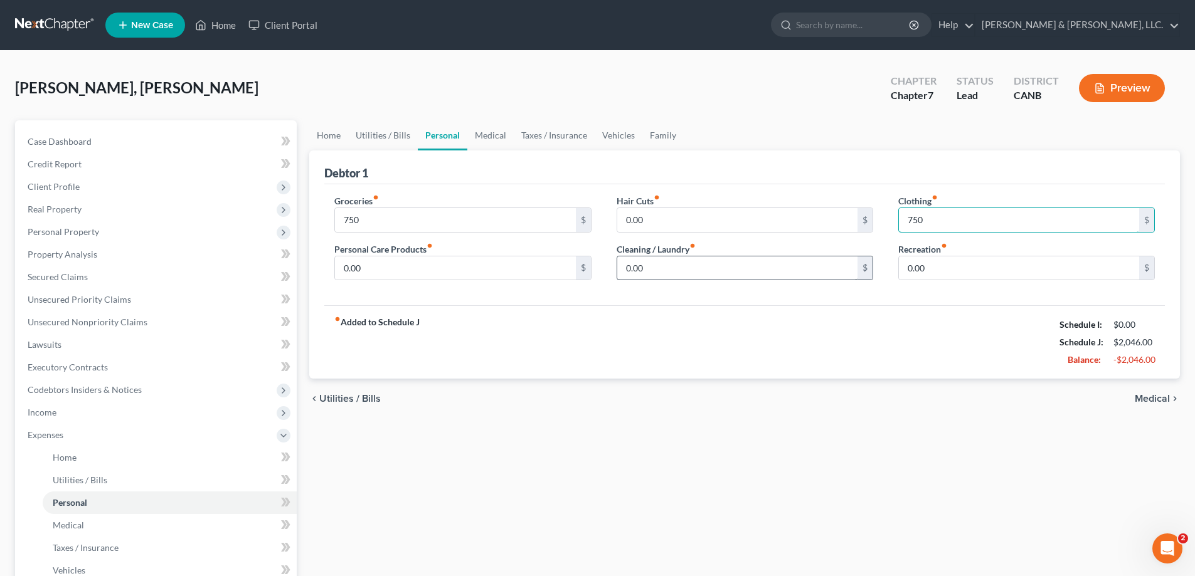
type input "750"
click at [665, 272] on input "0.00" at bounding box center [737, 269] width 240 height 24
click at [947, 268] on input "0.00" at bounding box center [1019, 269] width 240 height 24
click at [490, 135] on link "Medical" at bounding box center [490, 135] width 46 height 30
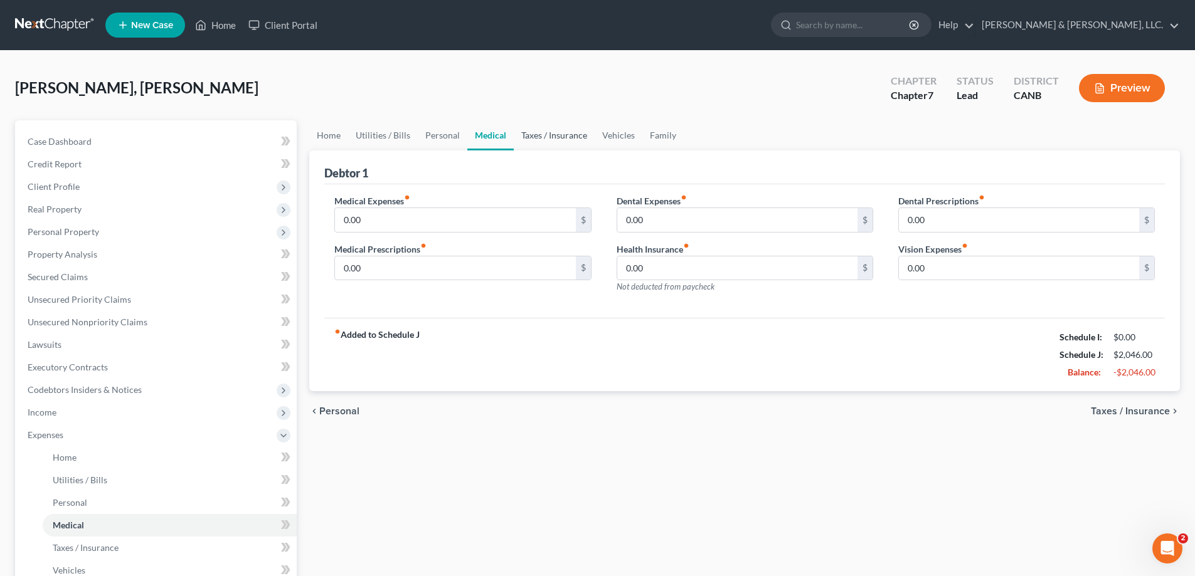
click at [533, 137] on link "Taxes / Insurance" at bounding box center [554, 135] width 81 height 30
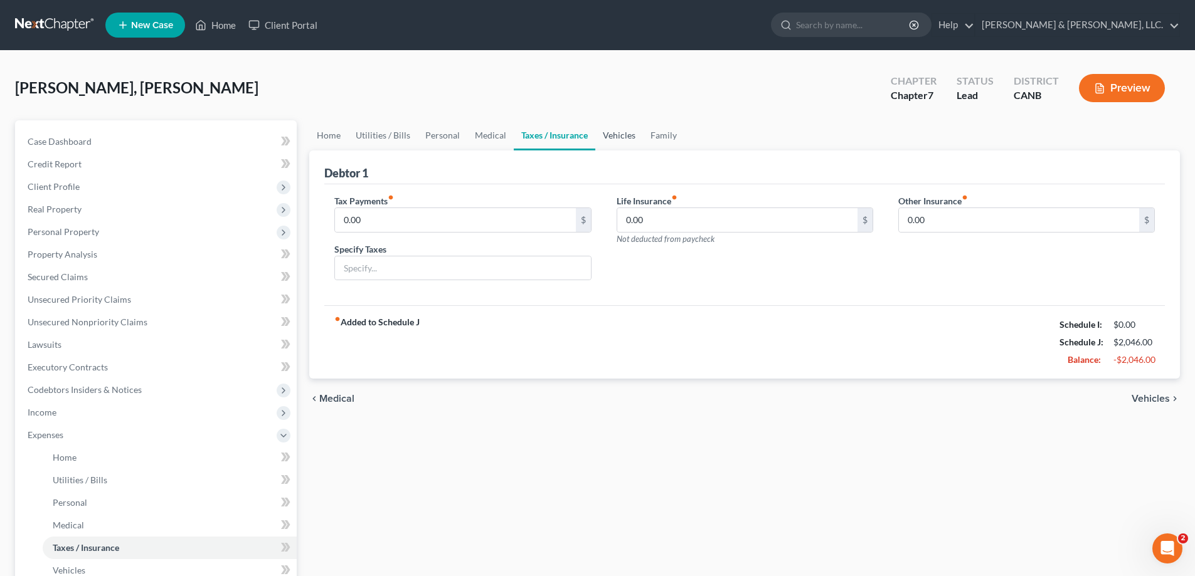
click at [611, 134] on link "Vehicles" at bounding box center [619, 135] width 48 height 30
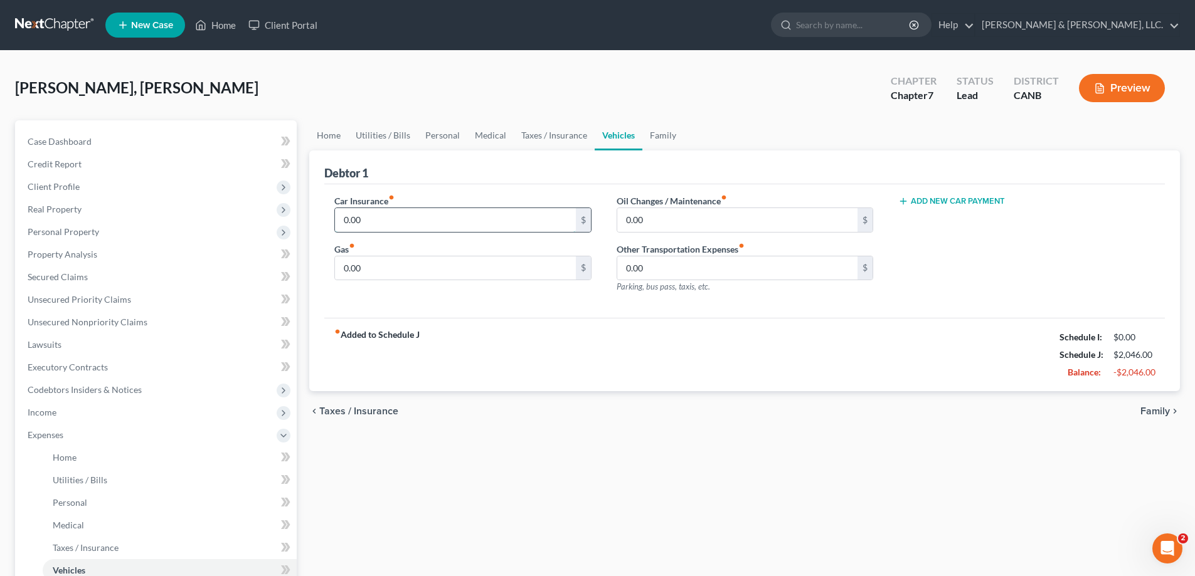
click at [460, 220] on input "0.00" at bounding box center [455, 220] width 240 height 24
type input "160"
click at [388, 268] on input "0.00" at bounding box center [455, 269] width 240 height 24
type input "300"
click at [667, 135] on link "Family" at bounding box center [662, 135] width 41 height 30
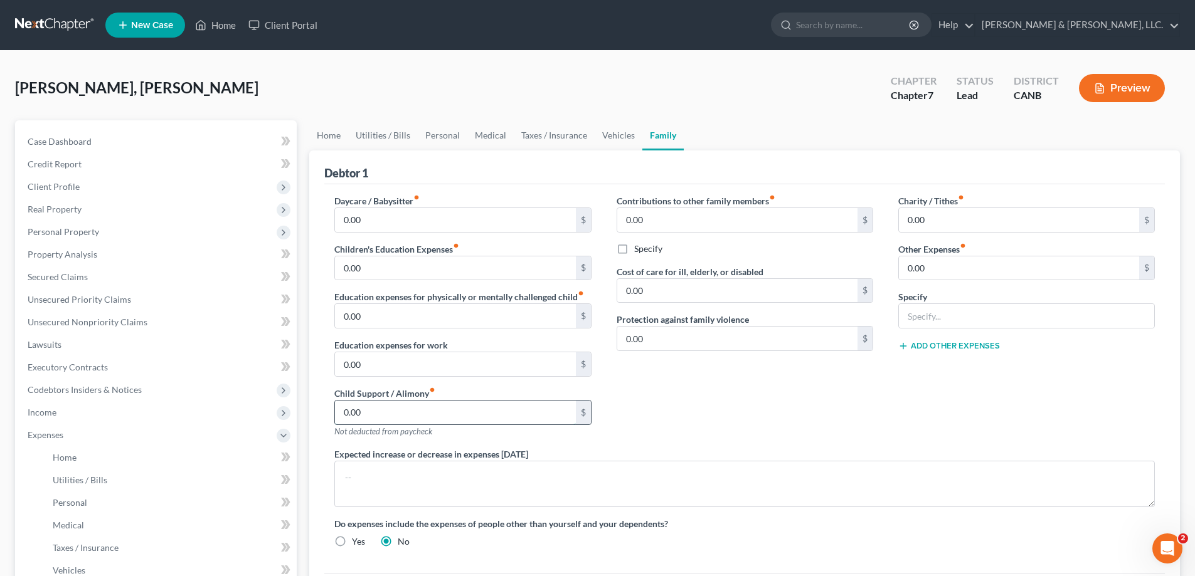
click at [379, 415] on input "0.00" at bounding box center [455, 413] width 240 height 24
type input "530"
click at [681, 416] on div "Contributions to other family members fiber_manual_record 0.00 $ Specify Cost o…" at bounding box center [745, 320] width 282 height 253
click at [342, 135] on link "Home" at bounding box center [328, 135] width 39 height 30
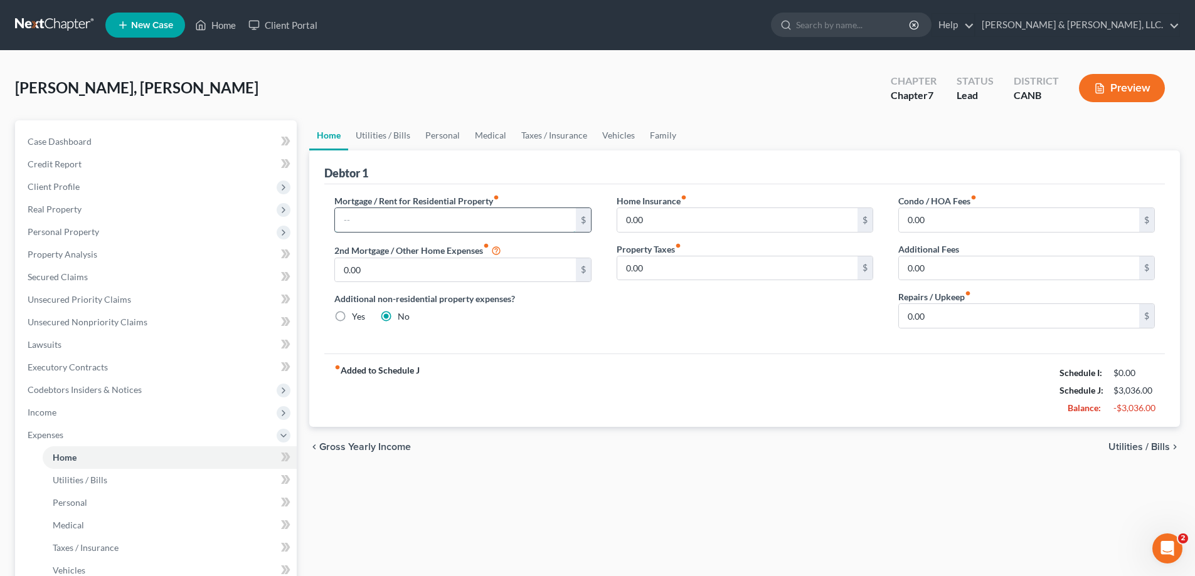
click at [385, 224] on input "text" at bounding box center [455, 220] width 240 height 24
type input "3,250"
click at [697, 224] on input "0.00" at bounding box center [737, 220] width 240 height 24
type input "30"
click at [384, 135] on link "Utilities / Bills" at bounding box center [383, 135] width 70 height 30
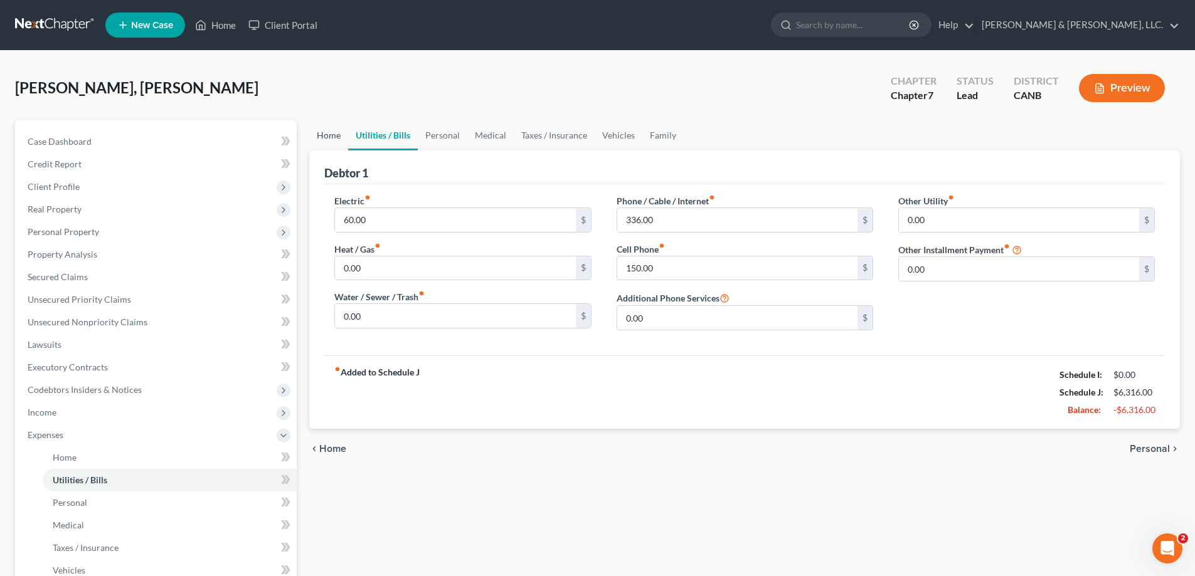
click at [323, 135] on link "Home" at bounding box center [328, 135] width 39 height 30
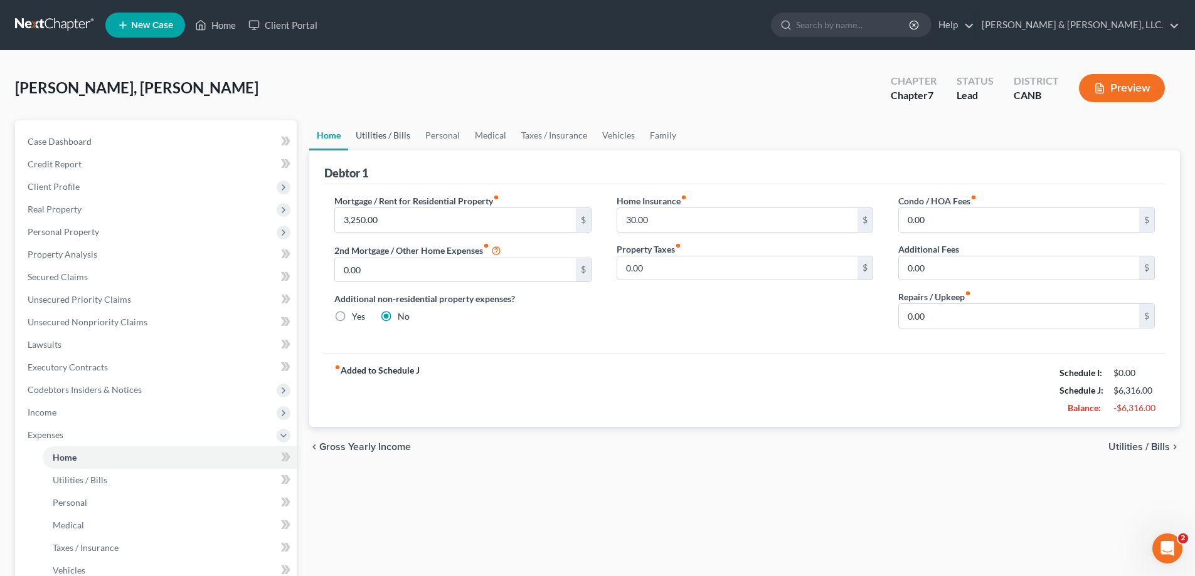
click at [382, 132] on link "Utilities / Bills" at bounding box center [383, 135] width 70 height 30
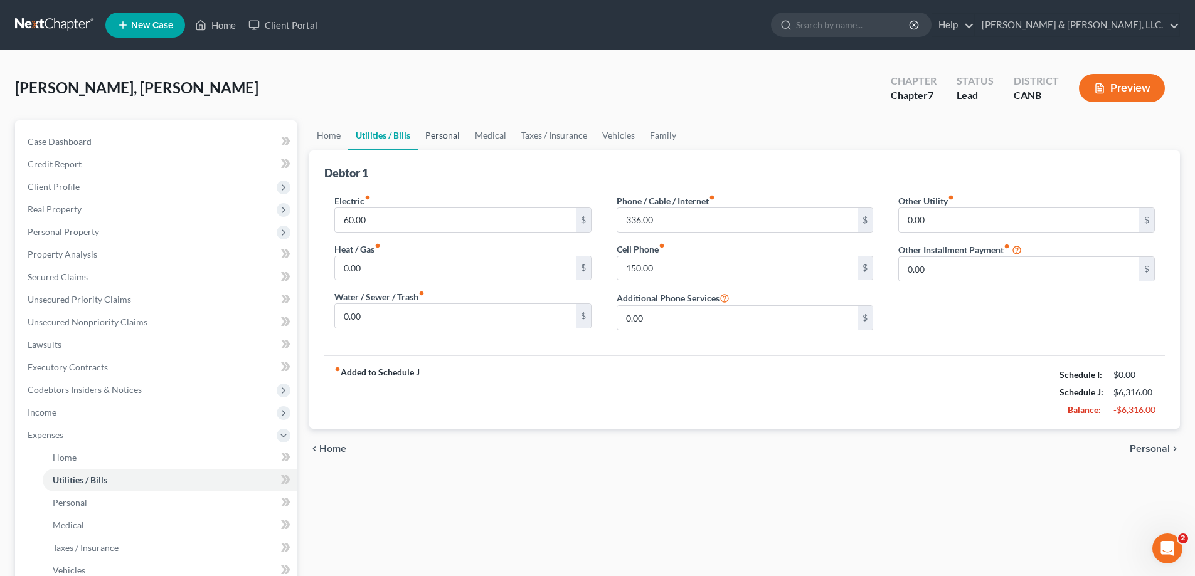
click at [438, 140] on link "Personal" at bounding box center [443, 135] width 50 height 30
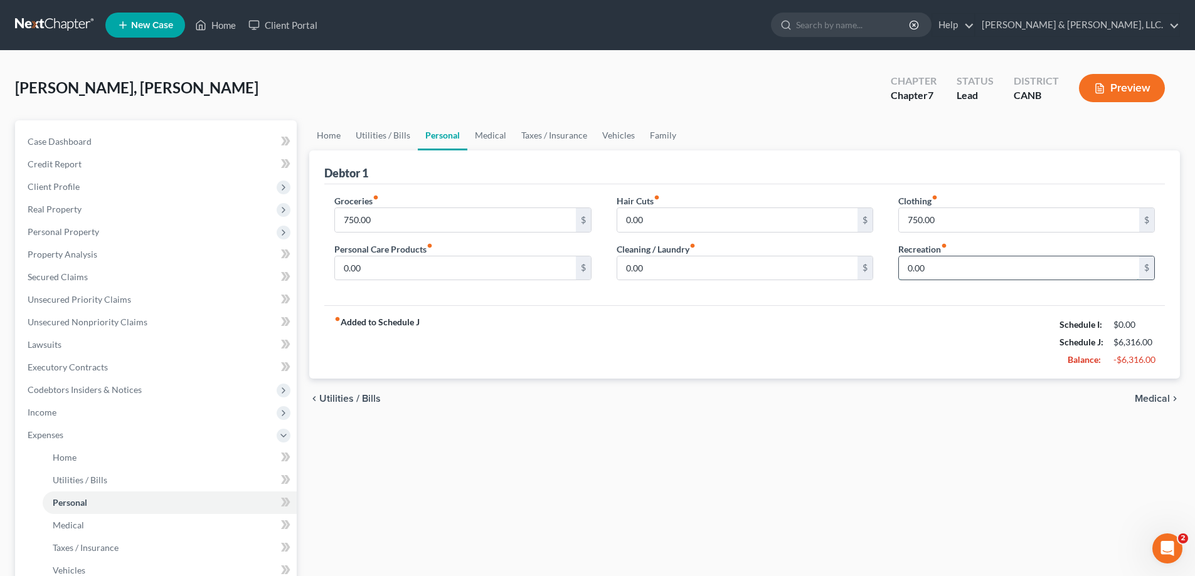
click at [955, 272] on input "0.00" at bounding box center [1019, 269] width 240 height 24
click at [396, 134] on link "Utilities / Bills" at bounding box center [383, 135] width 70 height 30
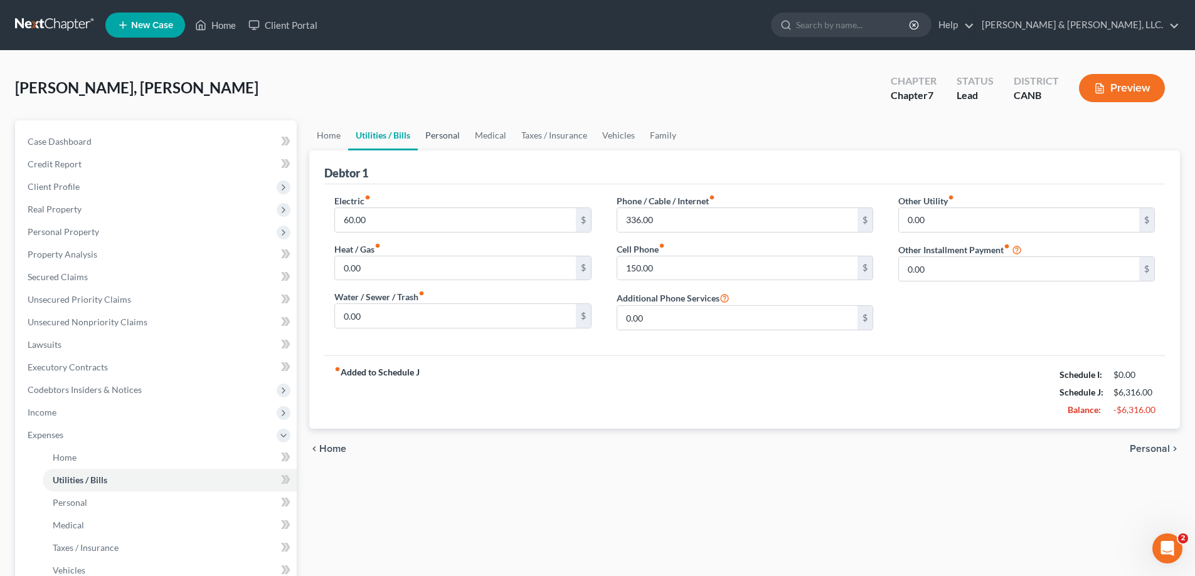
click at [445, 139] on link "Personal" at bounding box center [443, 135] width 50 height 30
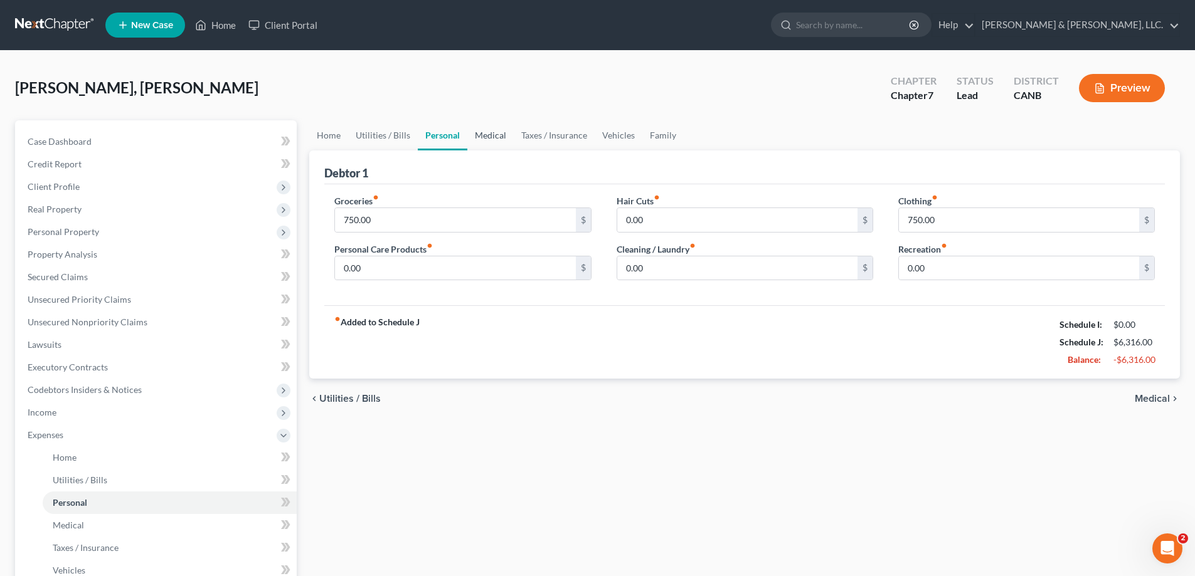
click at [492, 139] on link "Medical" at bounding box center [490, 135] width 46 height 30
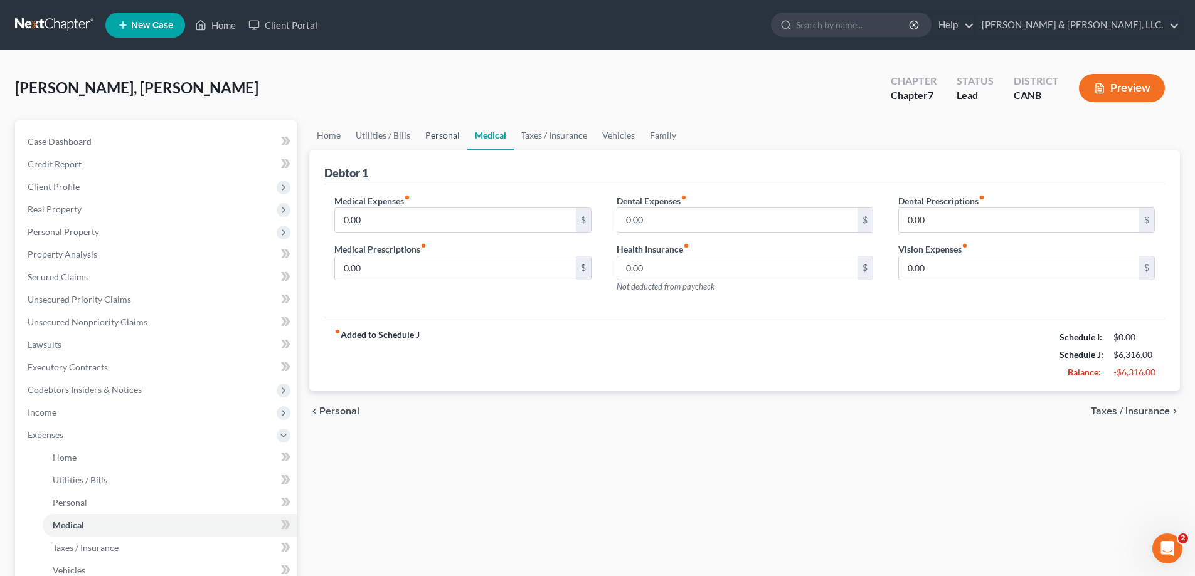
click at [436, 140] on link "Personal" at bounding box center [443, 135] width 50 height 30
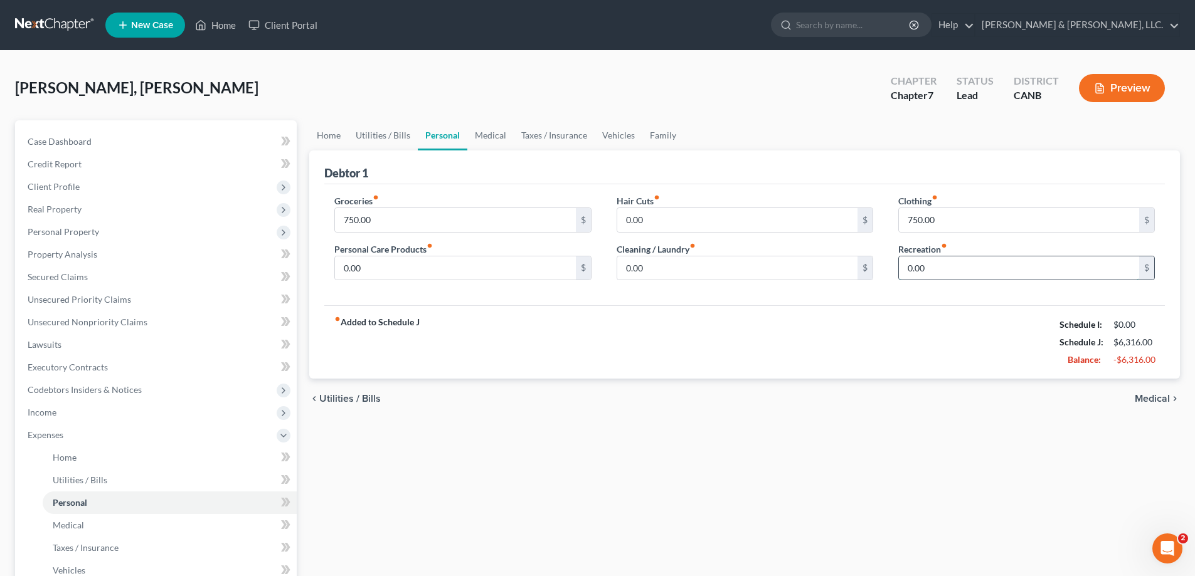
click at [936, 270] on input "0.00" at bounding box center [1019, 269] width 240 height 24
type input "28"
click at [873, 319] on div "fiber_manual_record Added to Schedule J Schedule I: $0.00 Schedule J: $6,344.00…" at bounding box center [744, 341] width 840 height 73
click at [873, 324] on div "fiber_manual_record Added to Schedule J Schedule I: $0.00 Schedule J: $6,344.00…" at bounding box center [744, 341] width 840 height 73
click at [918, 248] on label "Recreation fiber_manual_record" at bounding box center [922, 249] width 49 height 13
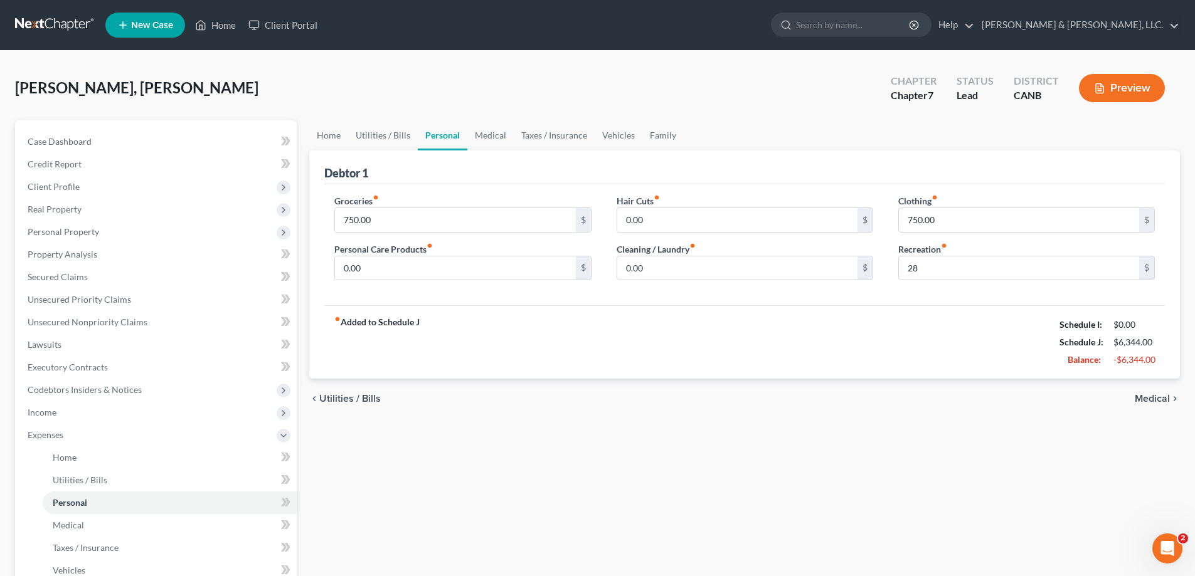
click at [918, 248] on label "Recreation fiber_manual_record" at bounding box center [922, 249] width 49 height 13
copy label "Recreation"
click at [484, 134] on link "Medical" at bounding box center [490, 135] width 46 height 30
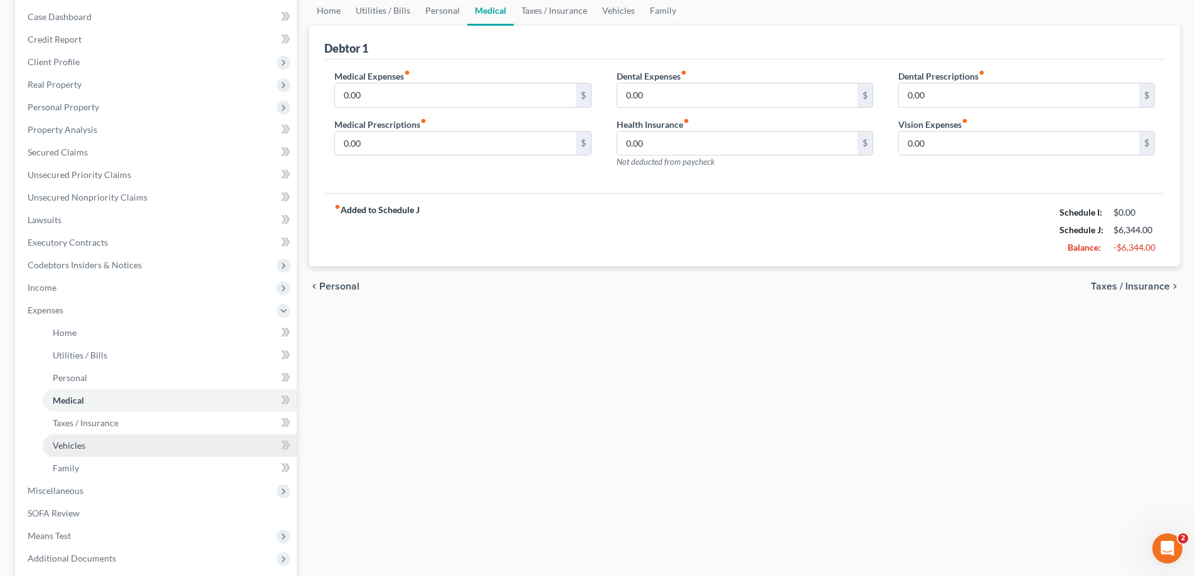
scroll to position [125, 0]
drag, startPoint x: 68, startPoint y: 489, endPoint x: 327, endPoint y: 420, distance: 268.2
click at [68, 489] on span "Miscellaneous" at bounding box center [56, 490] width 56 height 11
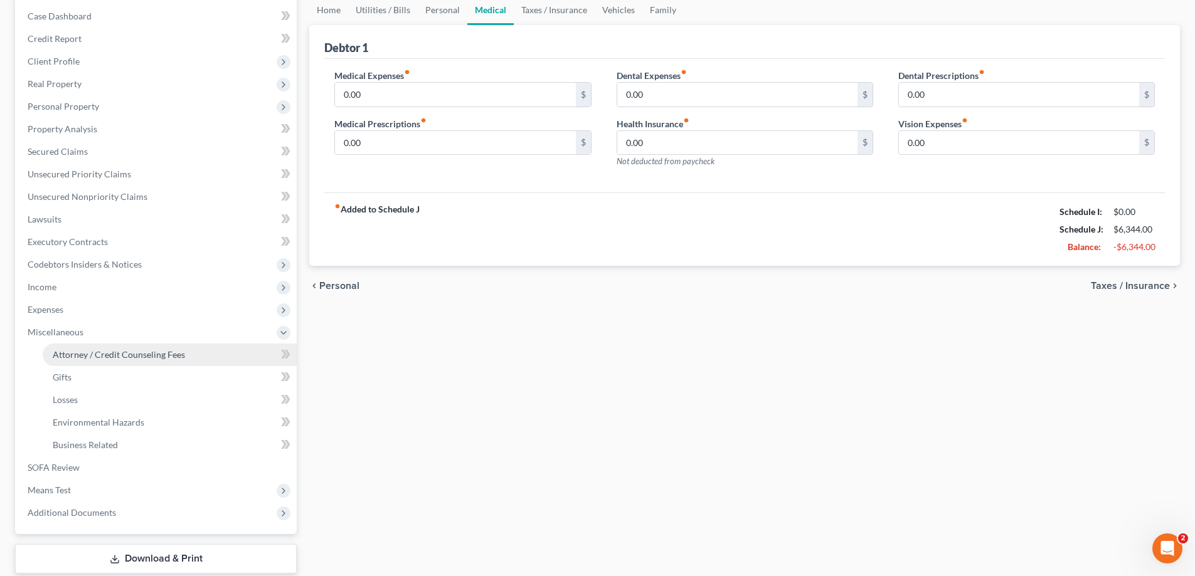
click at [124, 357] on span "Attorney / Credit Counseling Fees" at bounding box center [119, 354] width 132 height 11
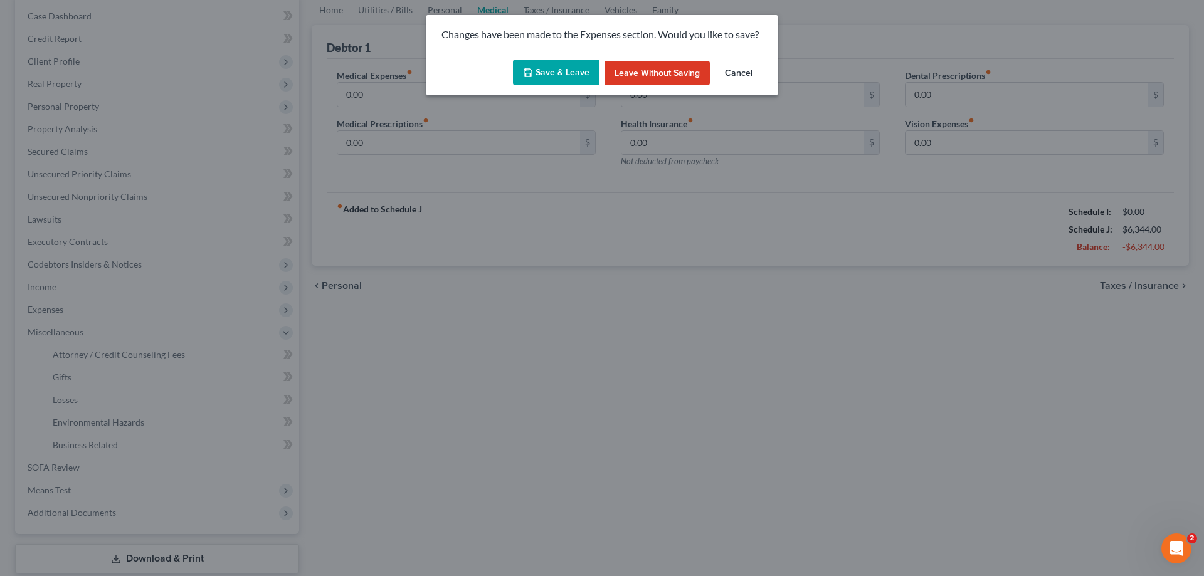
click at [569, 73] on button "Save & Leave" at bounding box center [556, 73] width 87 height 26
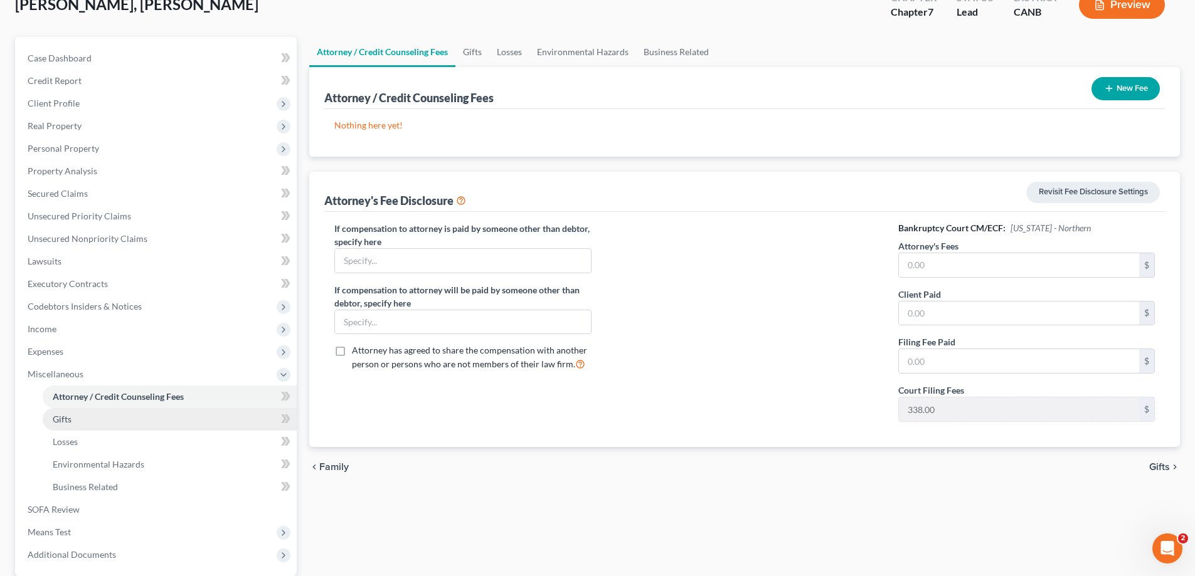
click at [79, 422] on link "Gifts" at bounding box center [170, 419] width 254 height 23
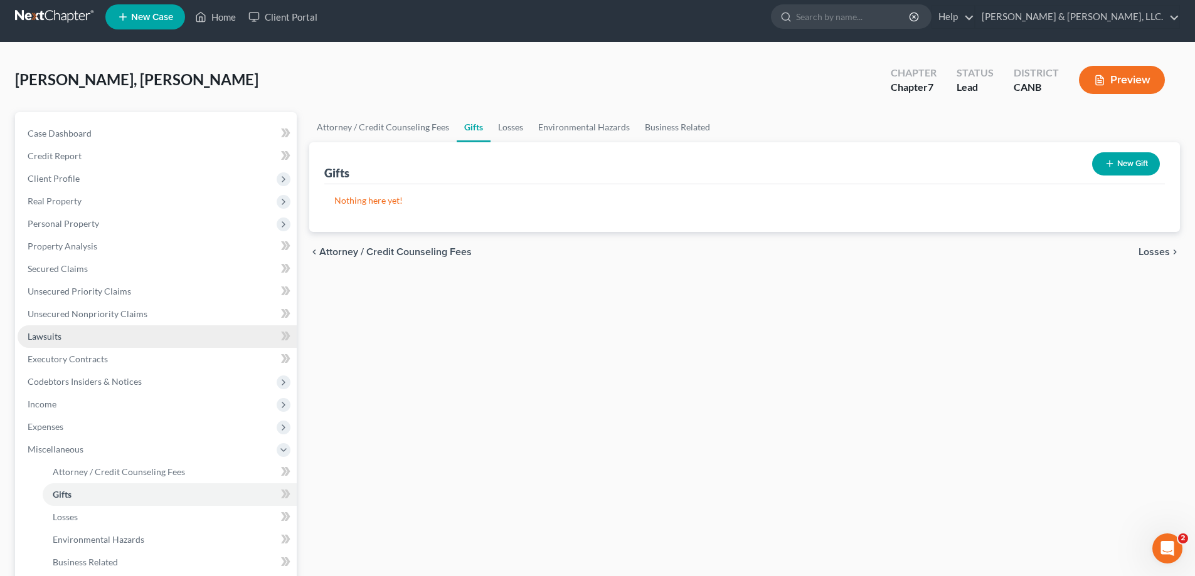
scroll to position [167, 0]
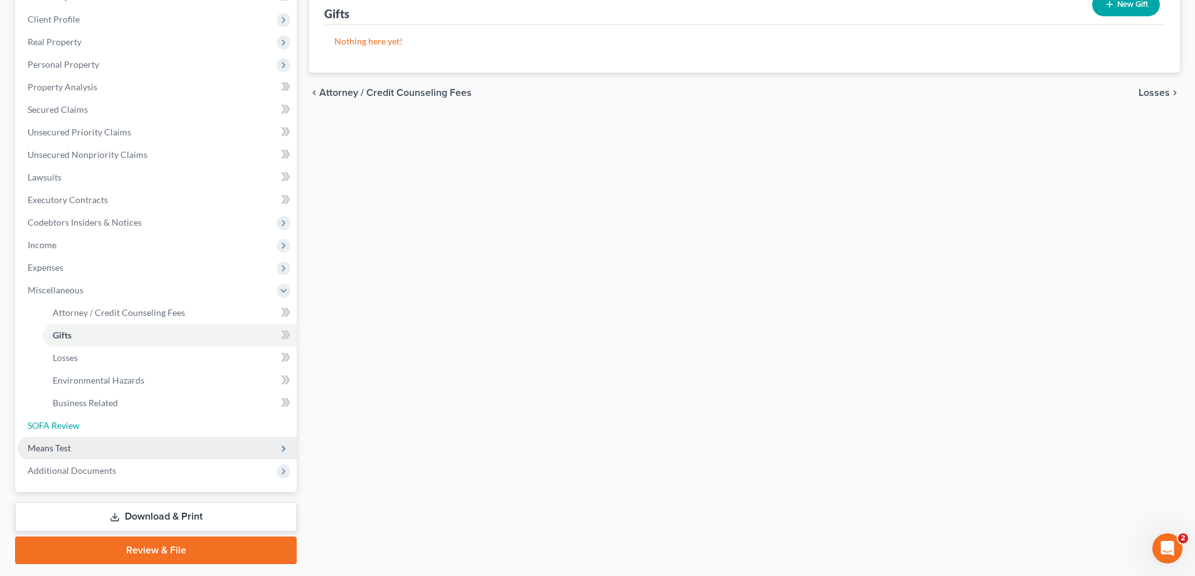
drag, startPoint x: 66, startPoint y: 430, endPoint x: 111, endPoint y: 440, distance: 45.8
click at [66, 430] on span "SOFA Review" at bounding box center [54, 425] width 52 height 11
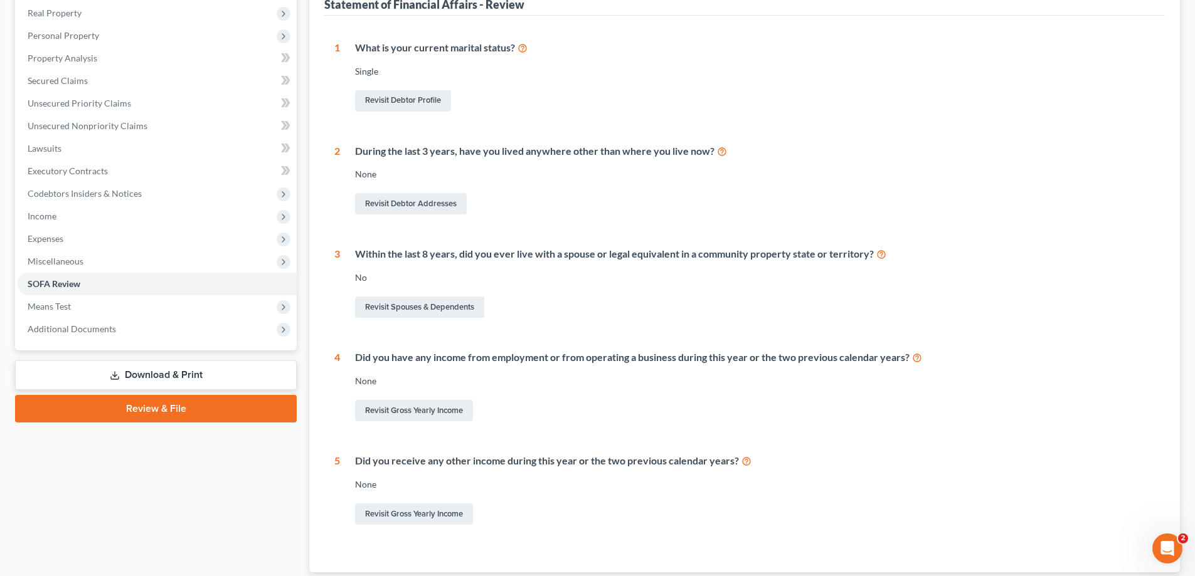
scroll to position [209, 0]
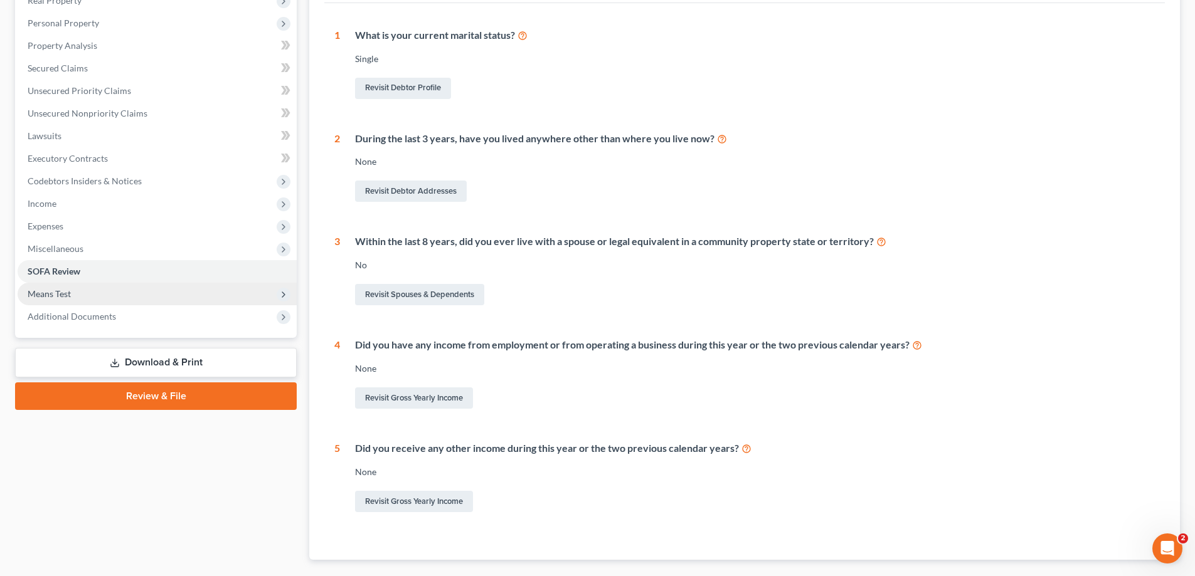
click at [56, 294] on span "Means Test" at bounding box center [49, 293] width 43 height 11
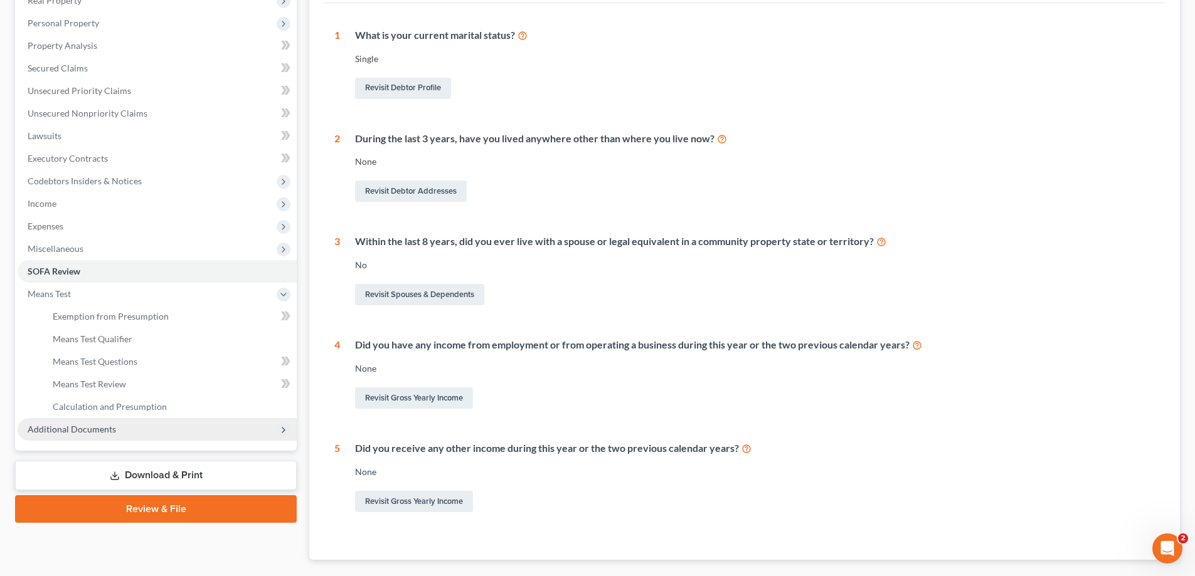
click at [78, 430] on span "Additional Documents" at bounding box center [72, 429] width 88 height 11
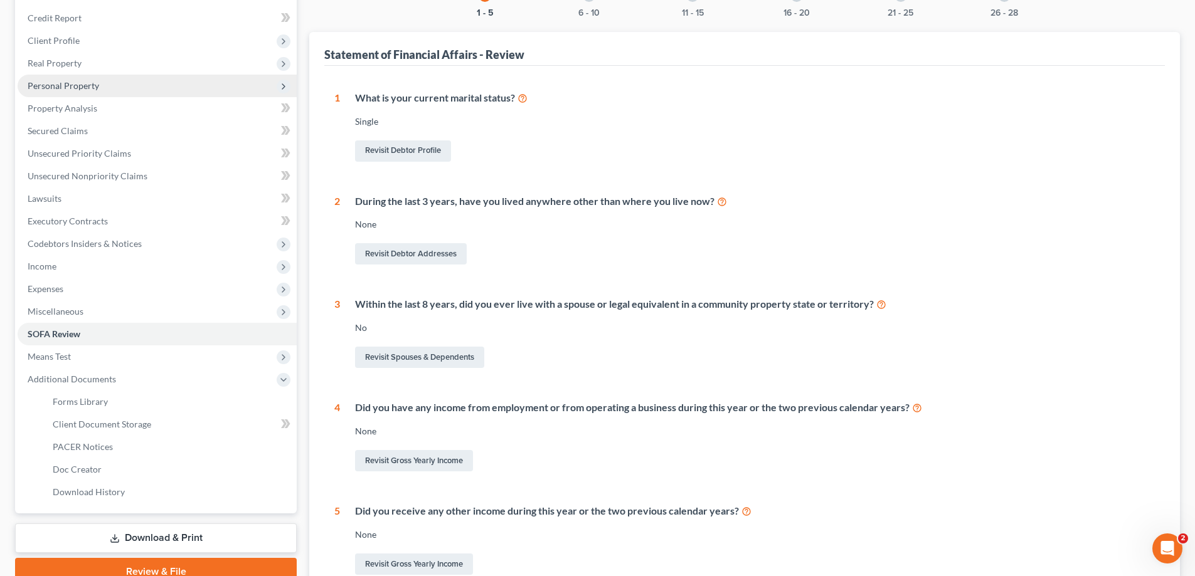
scroll to position [83, 0]
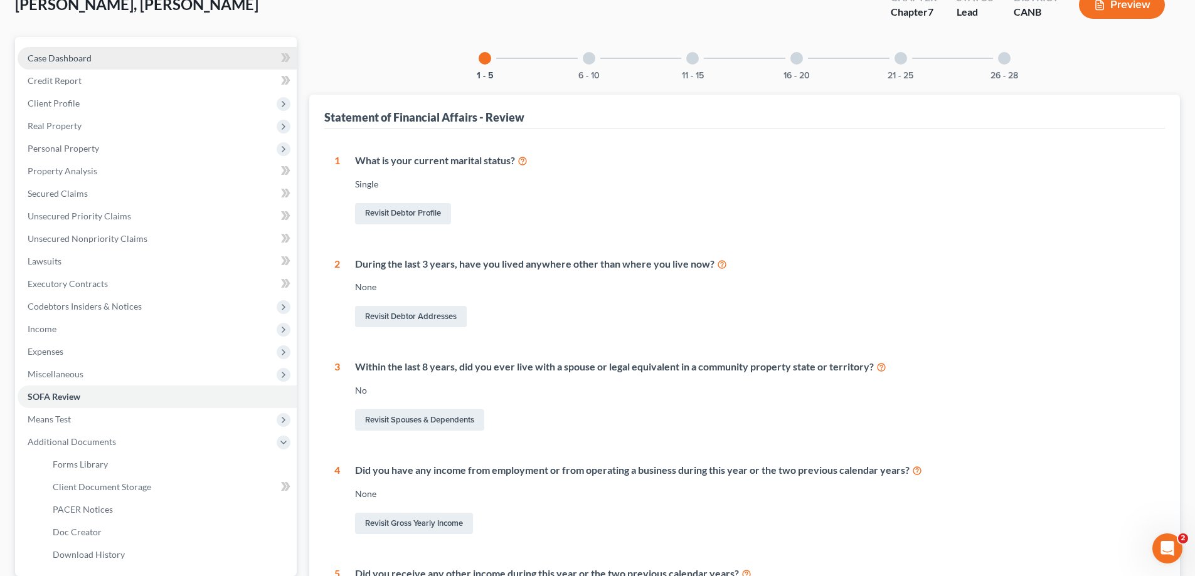
click at [65, 61] on span "Case Dashboard" at bounding box center [60, 58] width 64 height 11
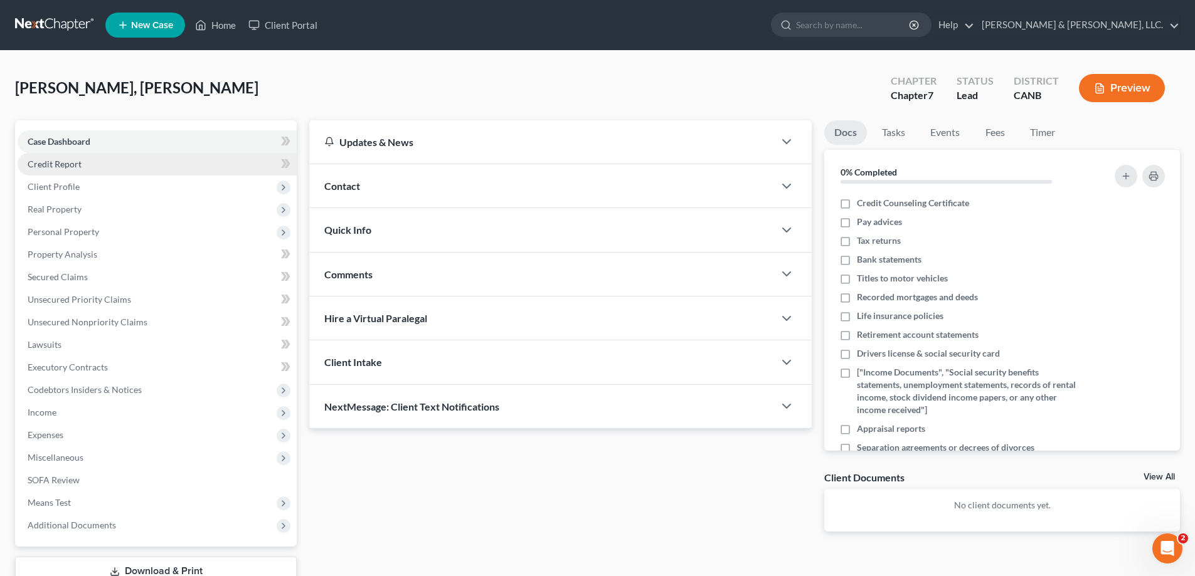
click at [73, 162] on span "Credit Report" at bounding box center [55, 164] width 54 height 11
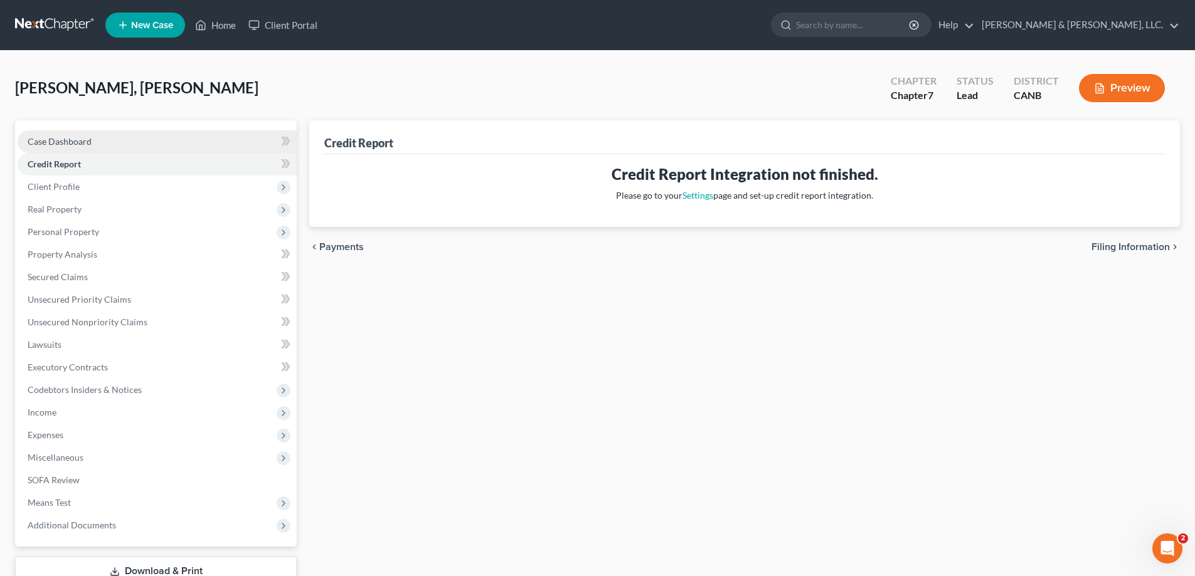
click at [67, 140] on span "Case Dashboard" at bounding box center [60, 141] width 64 height 11
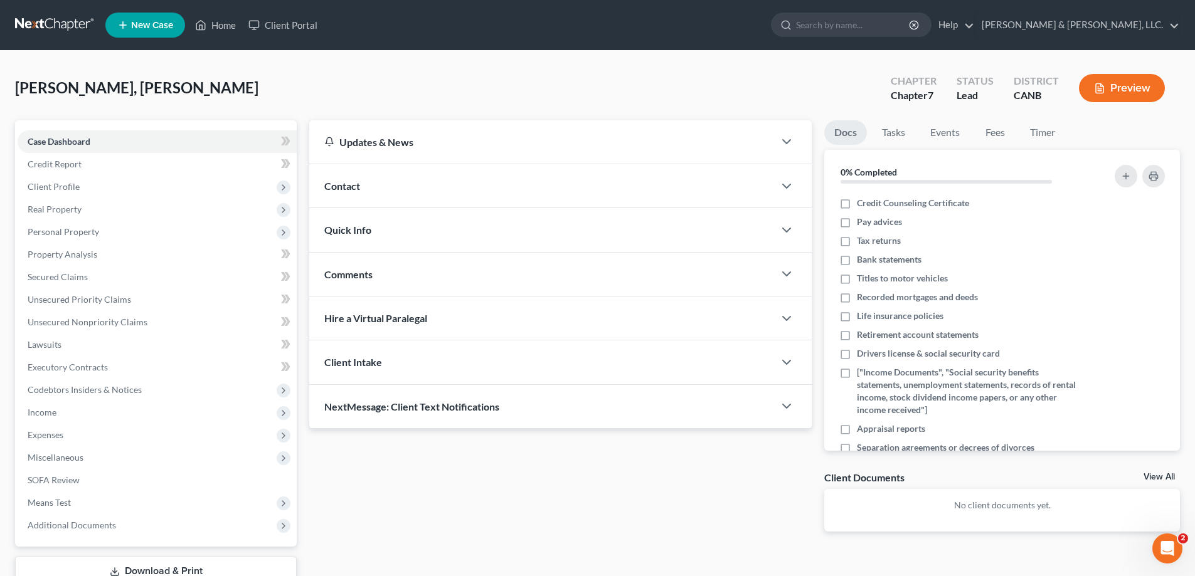
click at [401, 227] on div "Quick Info" at bounding box center [541, 229] width 465 height 43
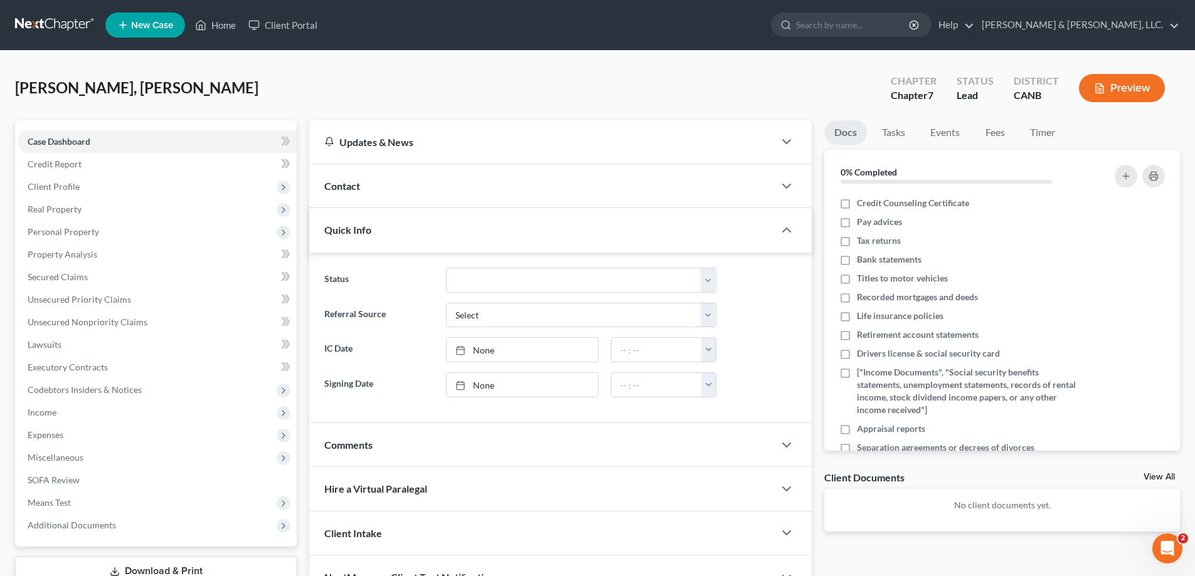
click at [368, 188] on div "Contact" at bounding box center [541, 185] width 465 height 43
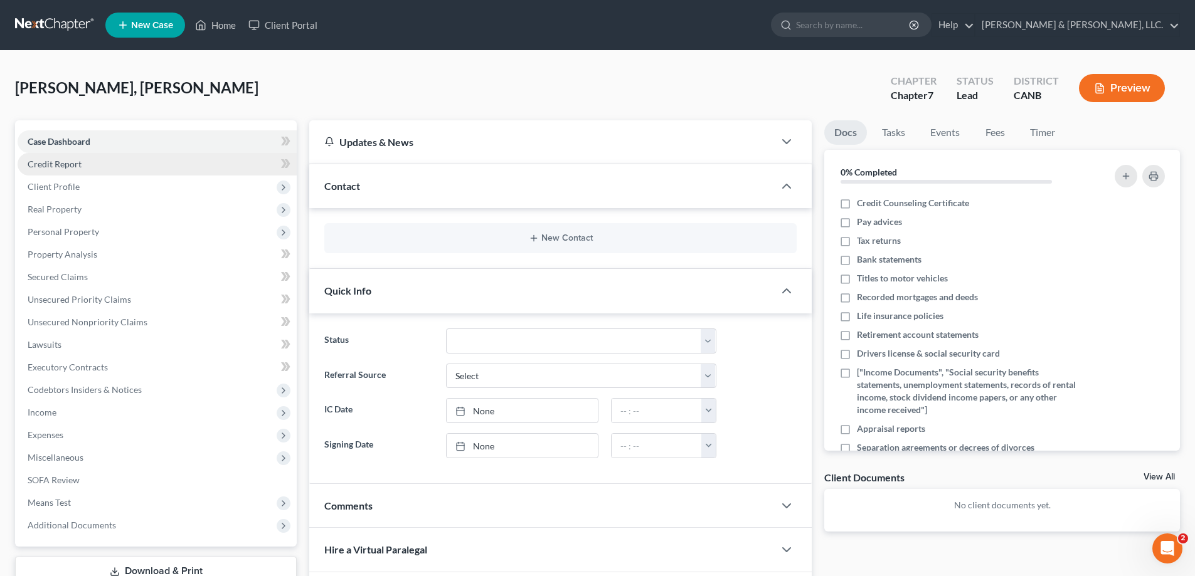
click at [49, 167] on span "Credit Report" at bounding box center [55, 164] width 54 height 11
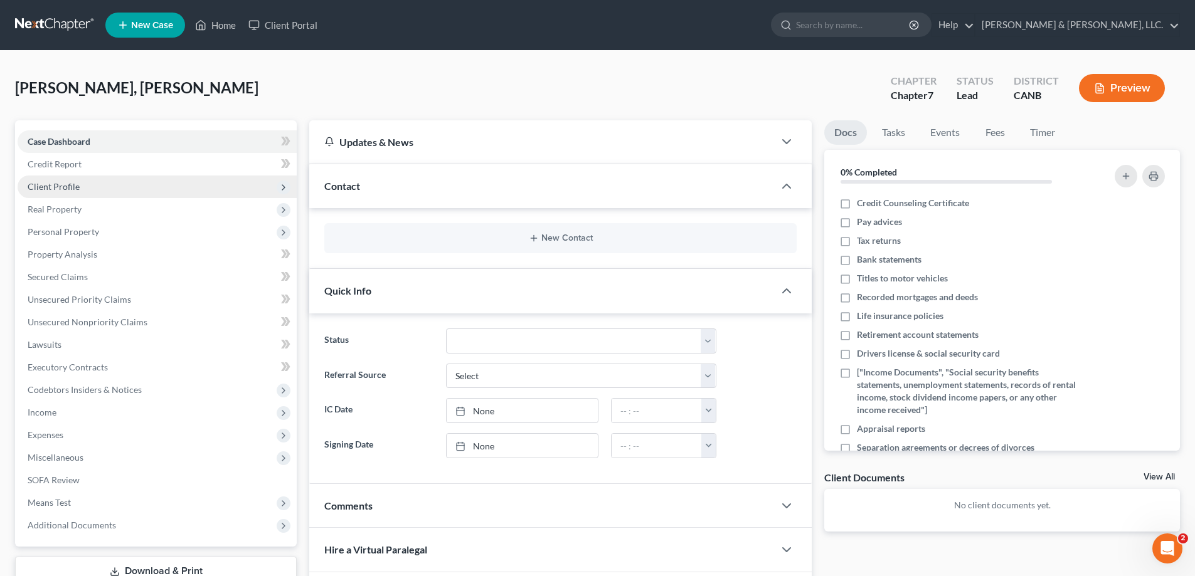
click at [55, 188] on span "Client Profile" at bounding box center [54, 186] width 52 height 11
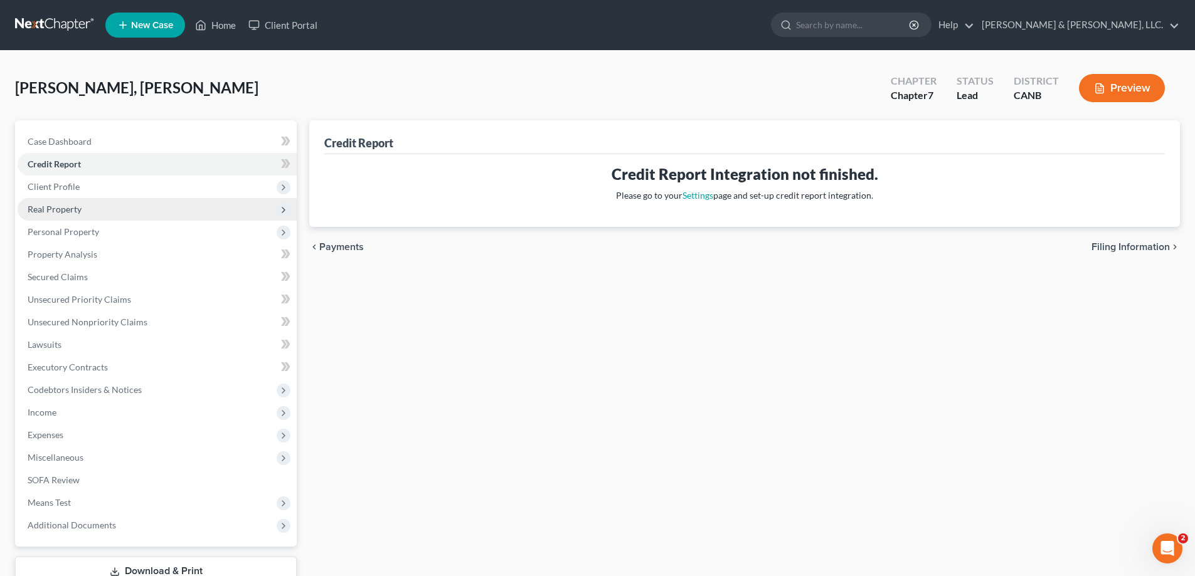
click at [58, 208] on span "Real Property" at bounding box center [55, 209] width 54 height 11
